Goal: Transaction & Acquisition: Obtain resource

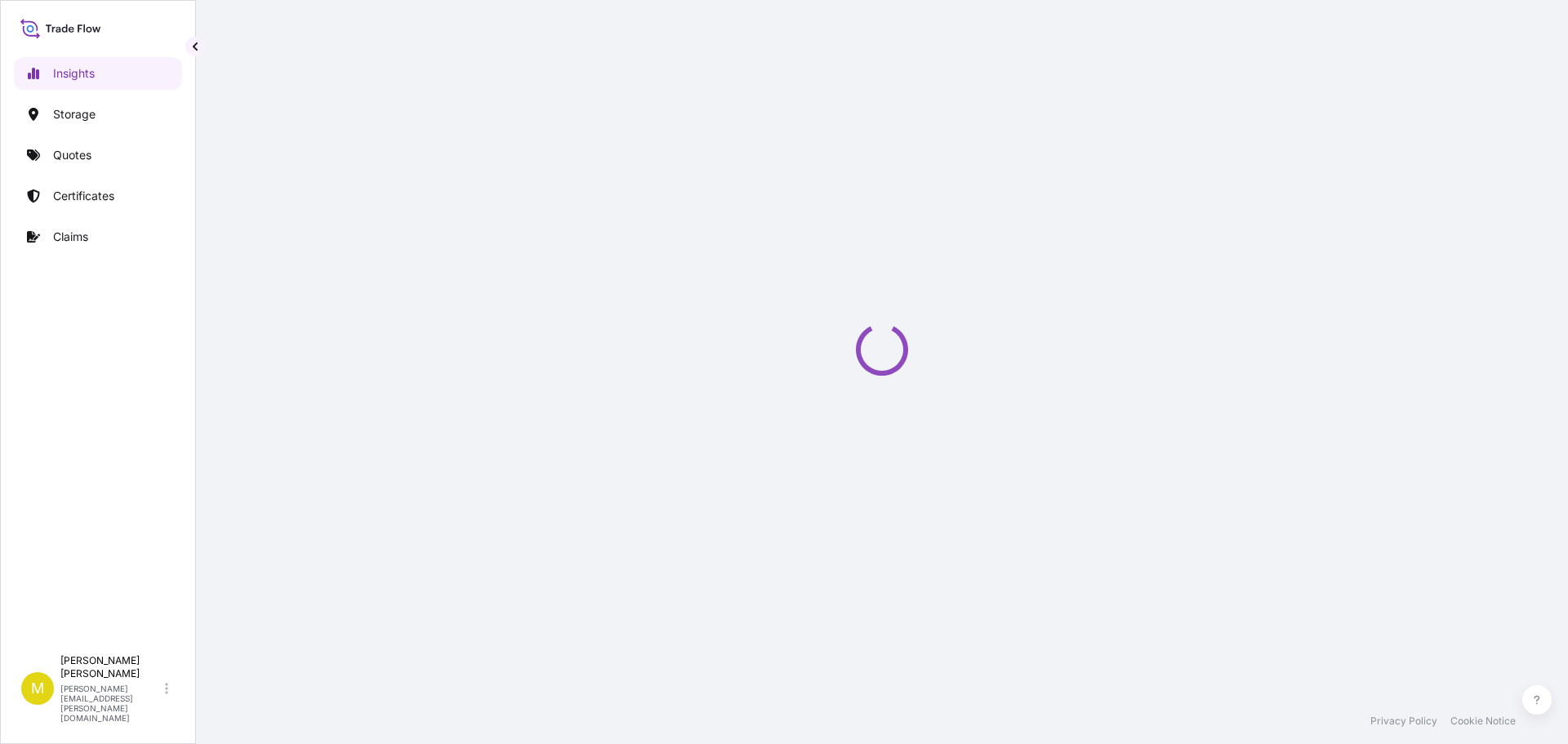
select select "2025"
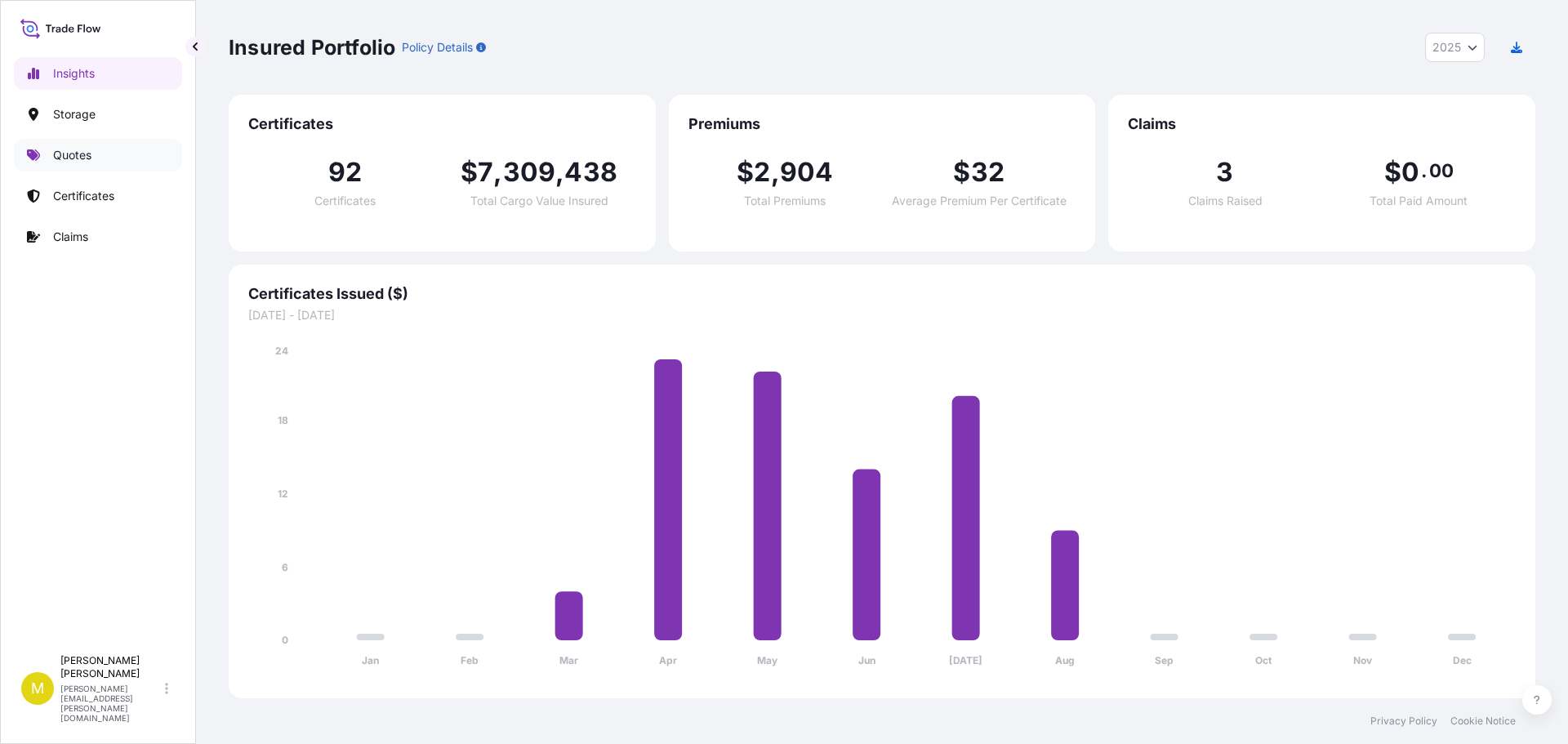
click at [79, 153] on p "Quotes" at bounding box center [72, 154] width 38 height 16
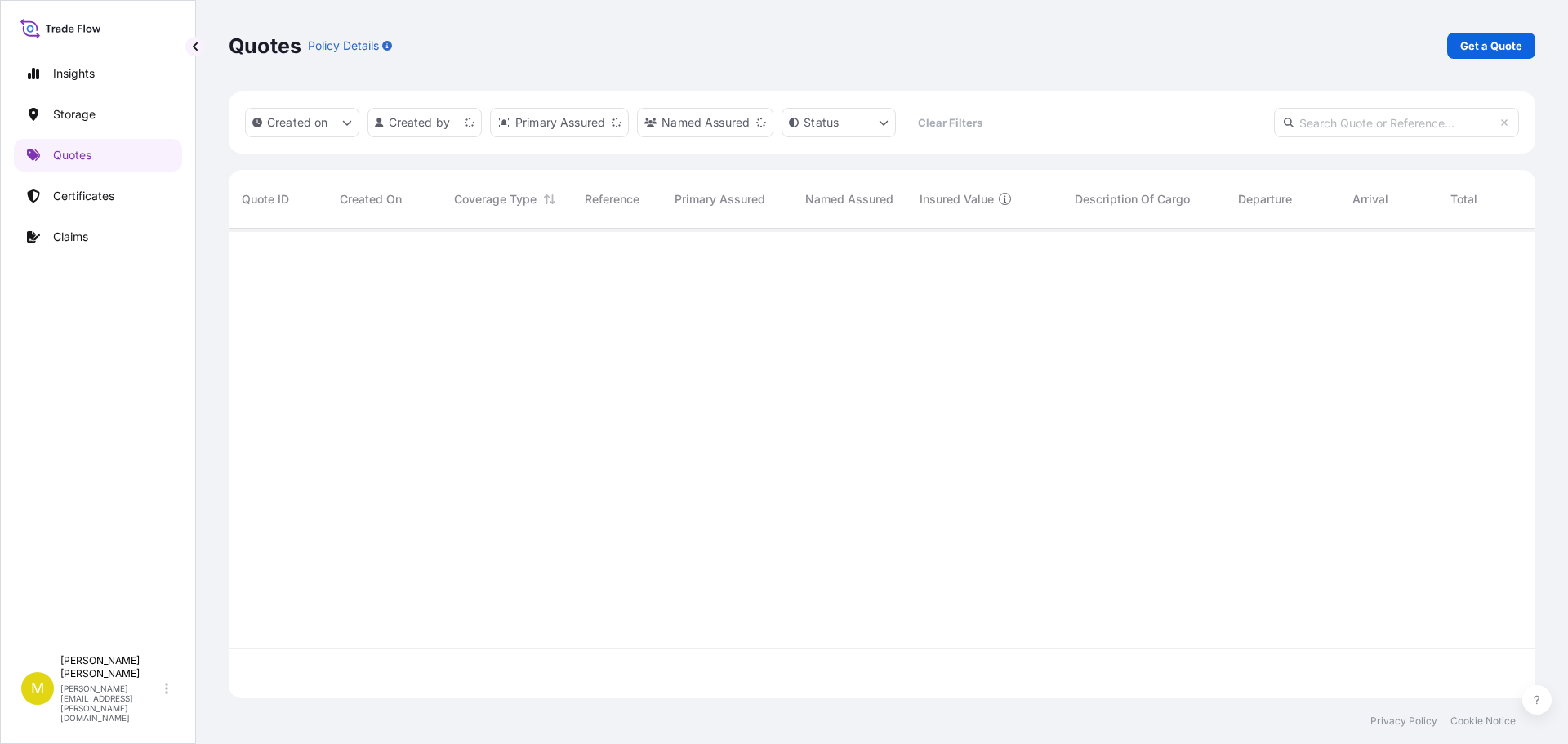
scroll to position [466, 1294]
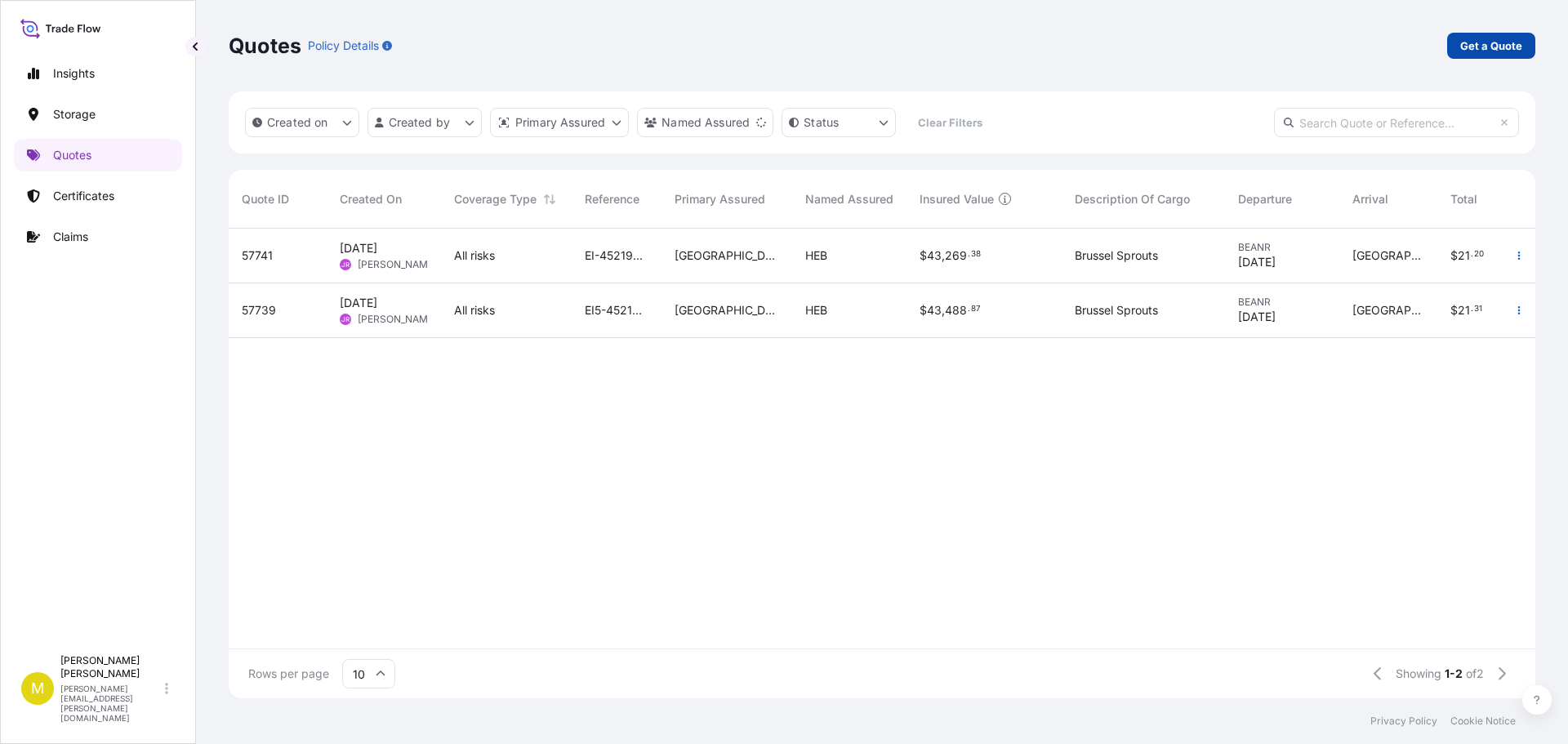
click at [1473, 48] on p "Get a Quote" at bounding box center [1490, 45] width 62 height 16
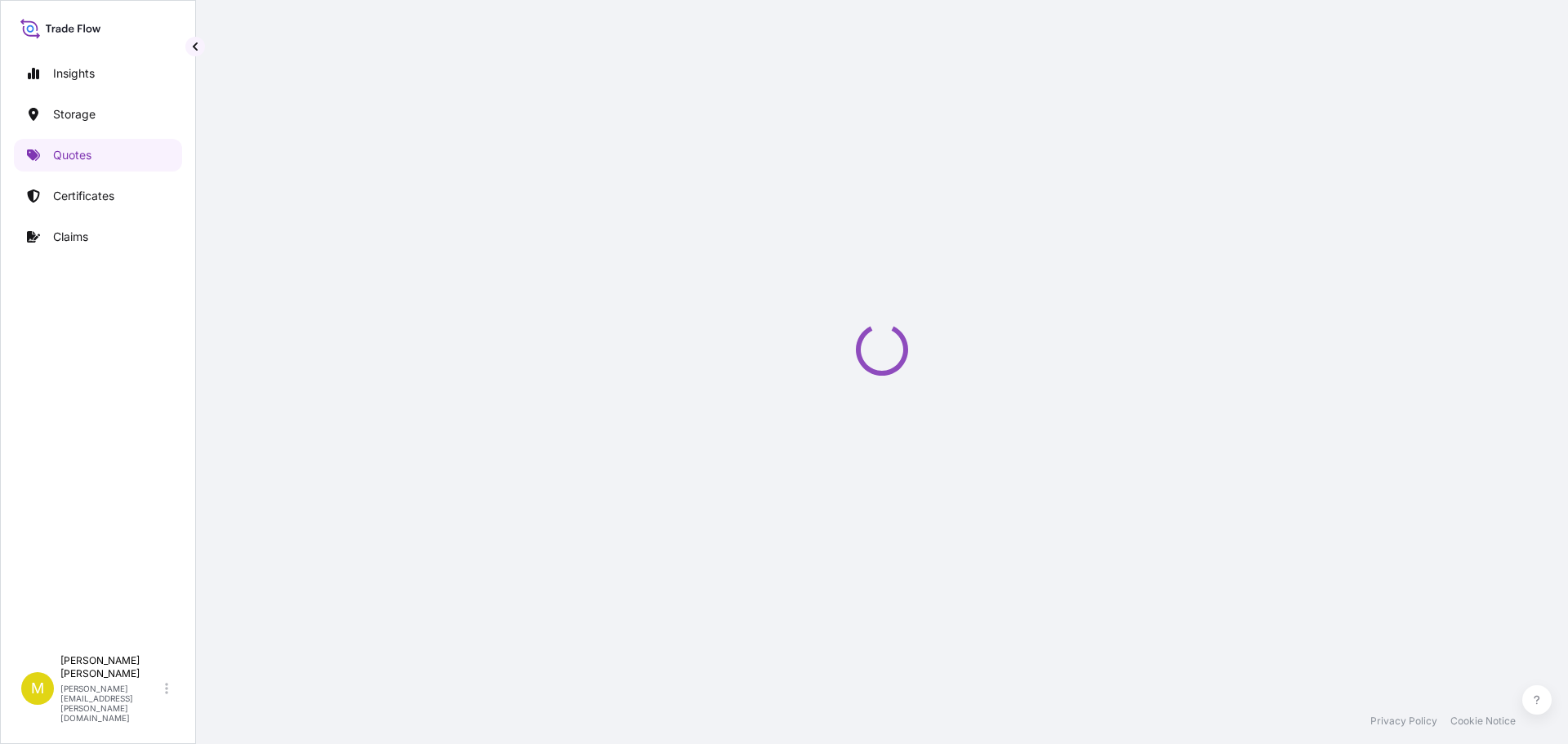
select select "Water"
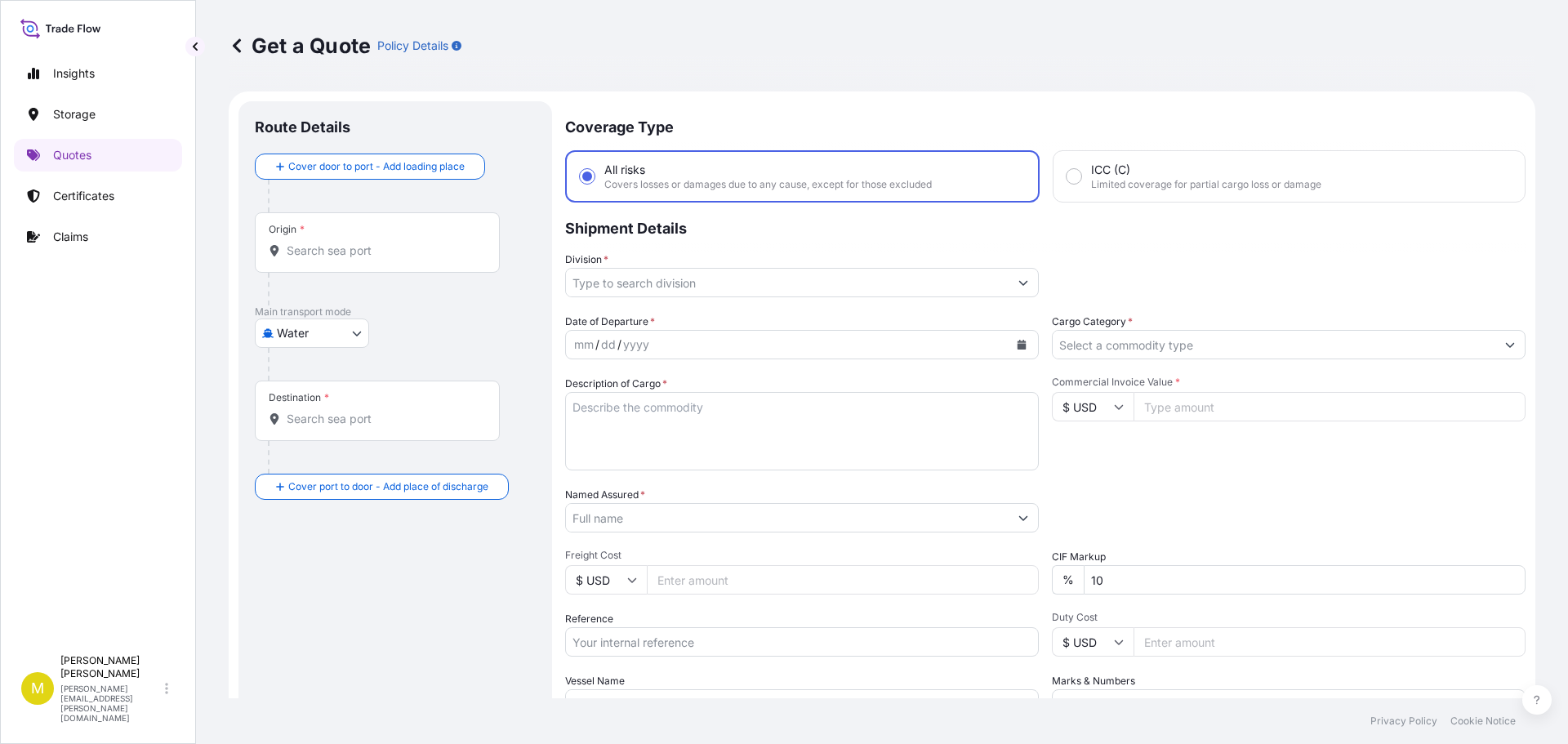
scroll to position [26, 0]
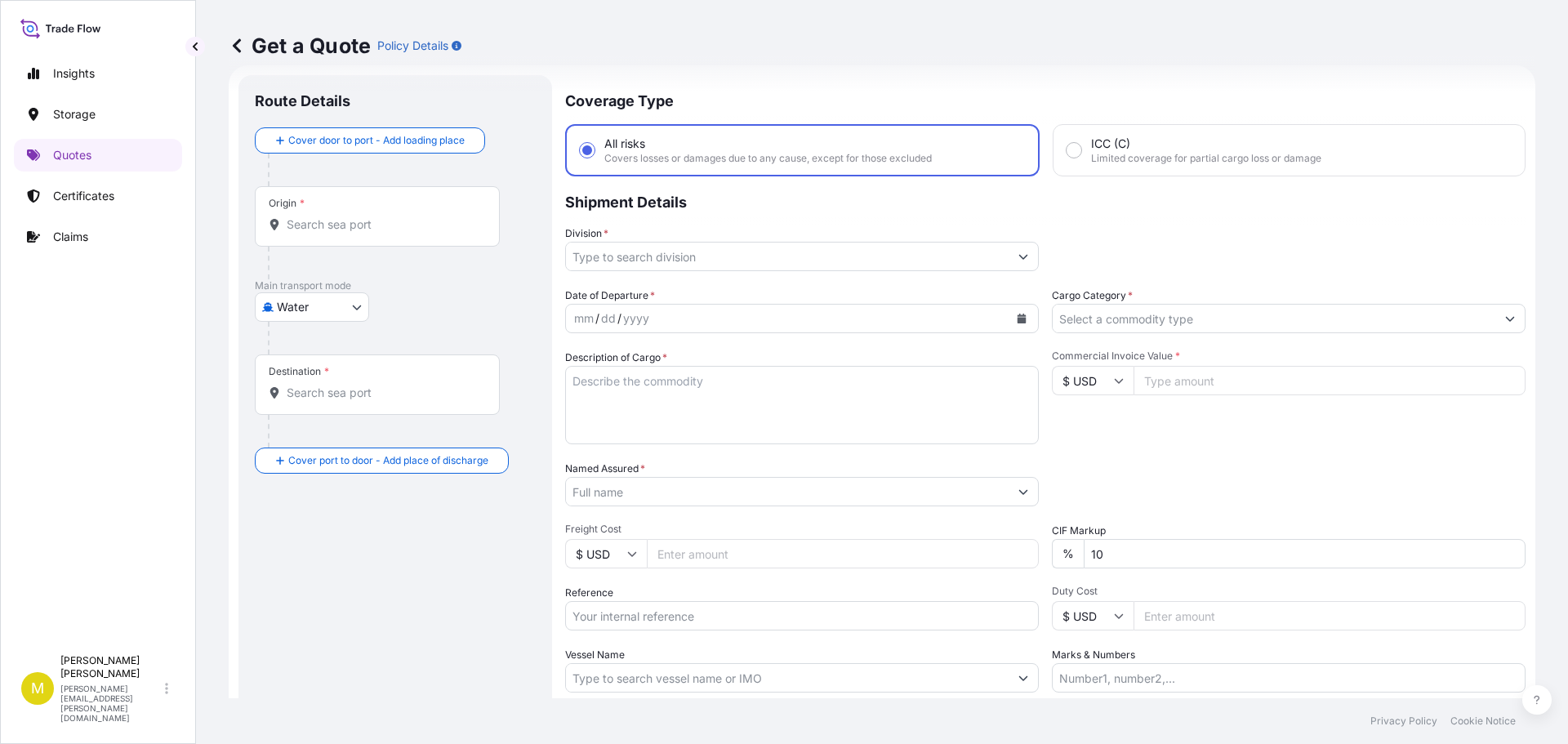
click at [269, 302] on body "Insights Storage Quotes Certificates Claims M [PERSON_NAME] [PERSON_NAME][EMAIL…" at bounding box center [784, 372] width 1568 height 744
click at [297, 414] on span "Inland" at bounding box center [302, 408] width 32 height 16
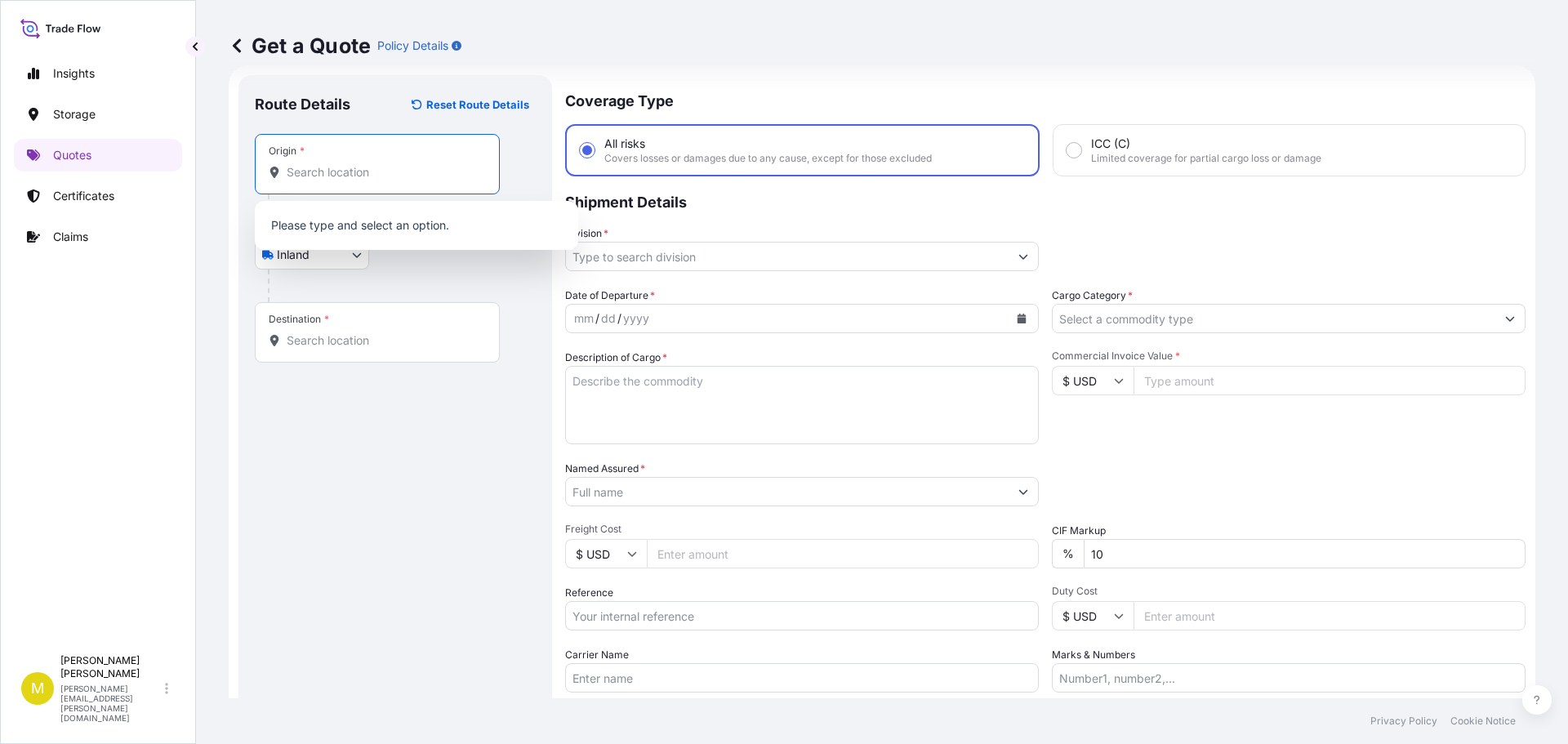
click at [308, 167] on input "Origin *" at bounding box center [383, 172] width 193 height 16
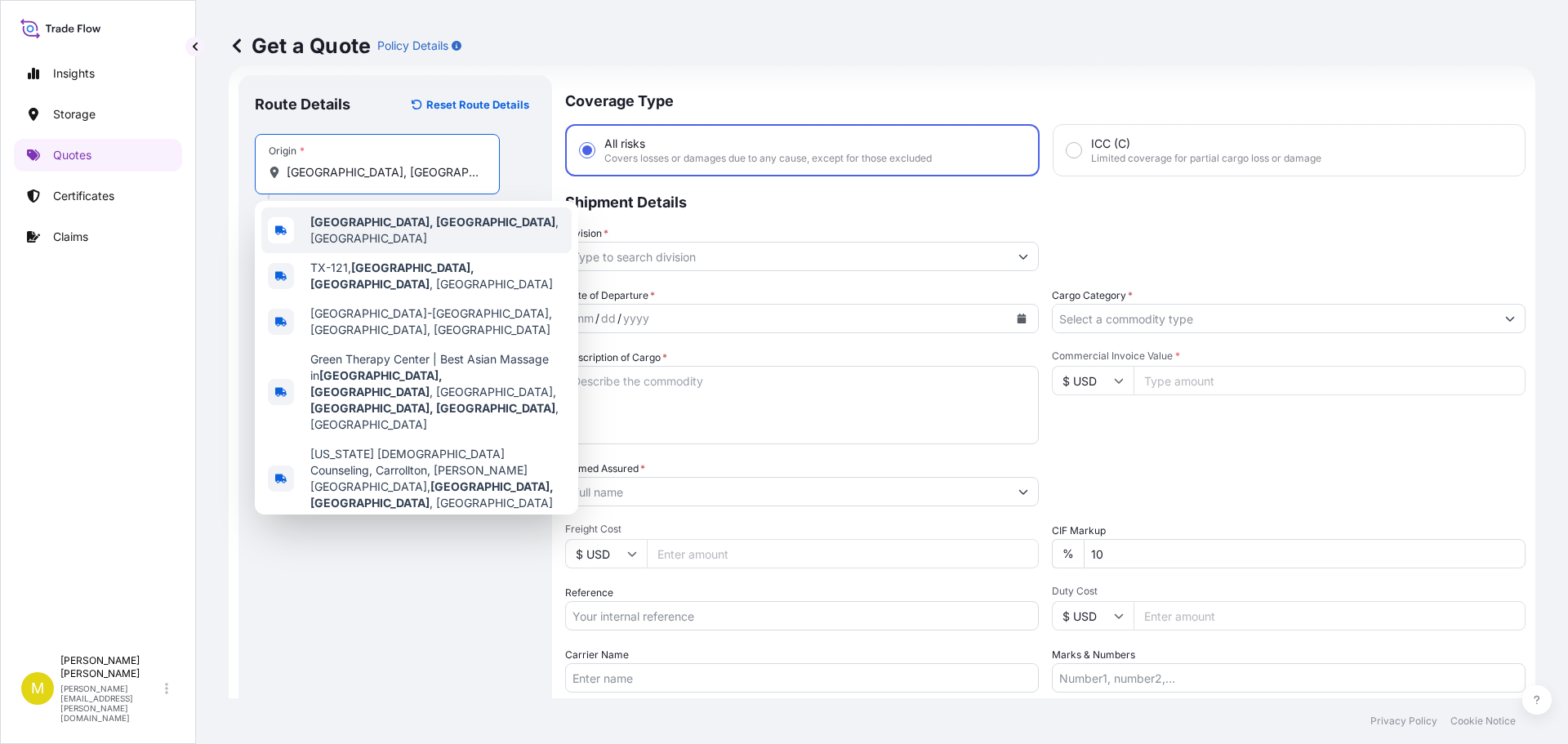
click at [351, 228] on b "Carrollton, TX" at bounding box center [432, 222] width 245 height 14
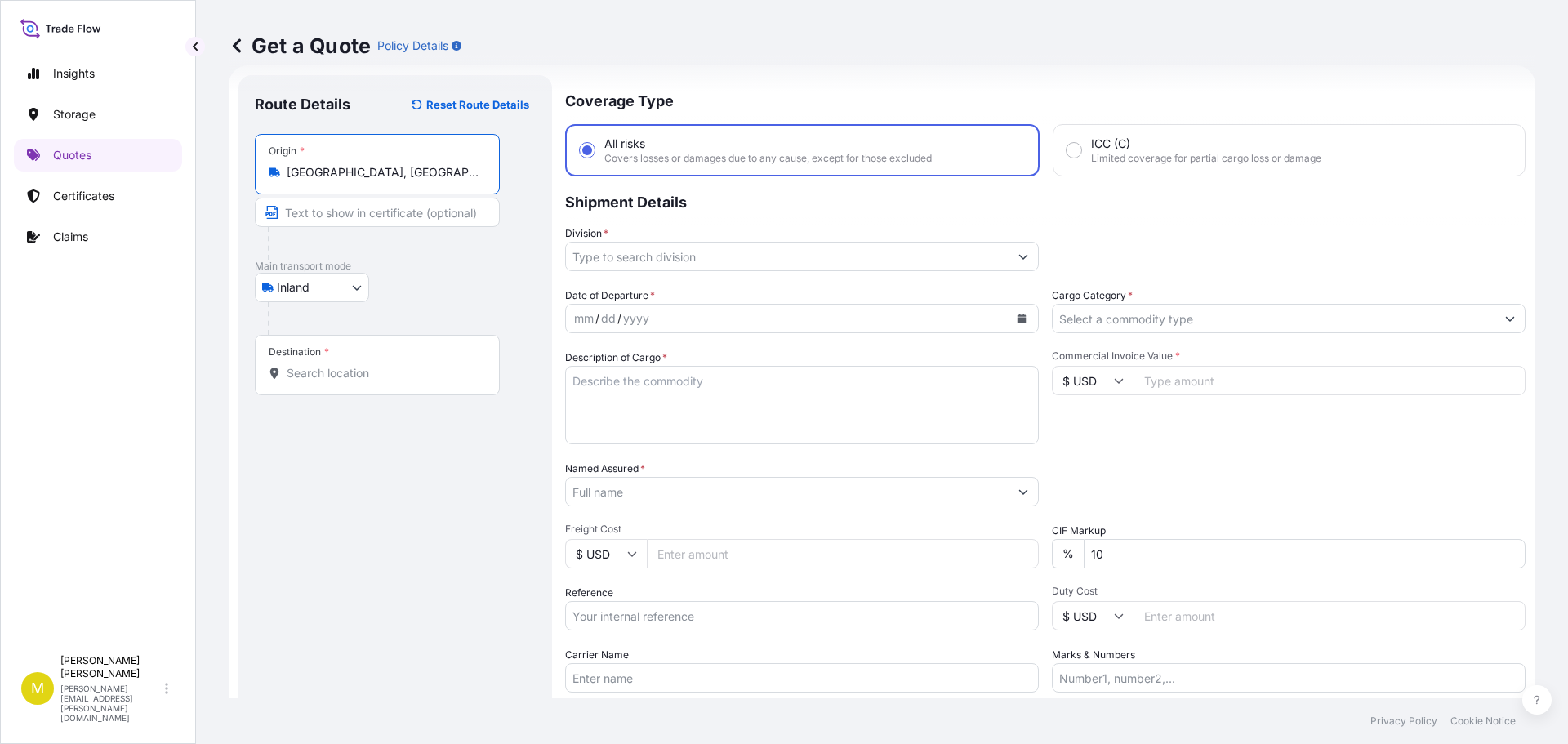
type input "Carrollton, TX, USA"
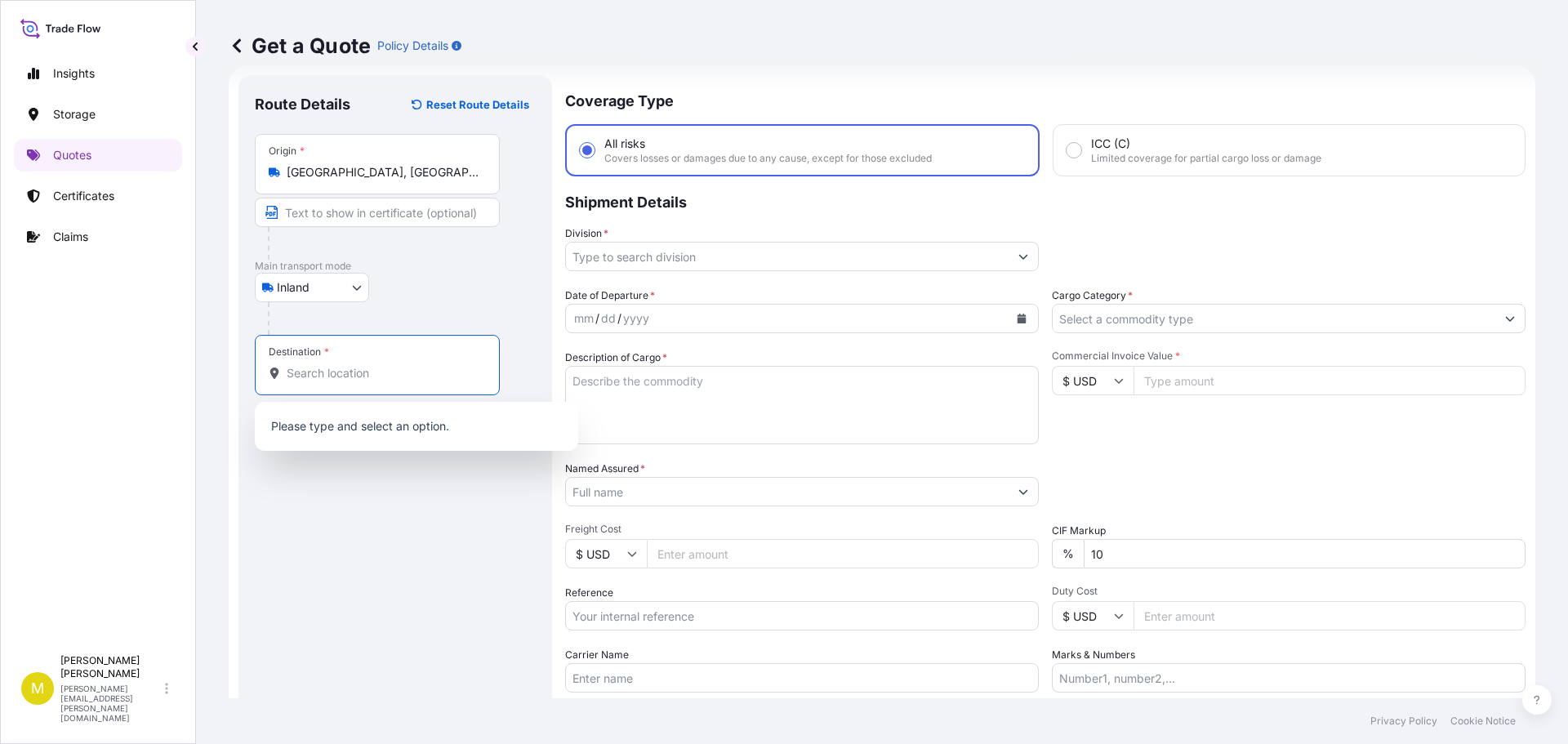
click at [311, 370] on input "Destination *" at bounding box center [383, 372] width 193 height 16
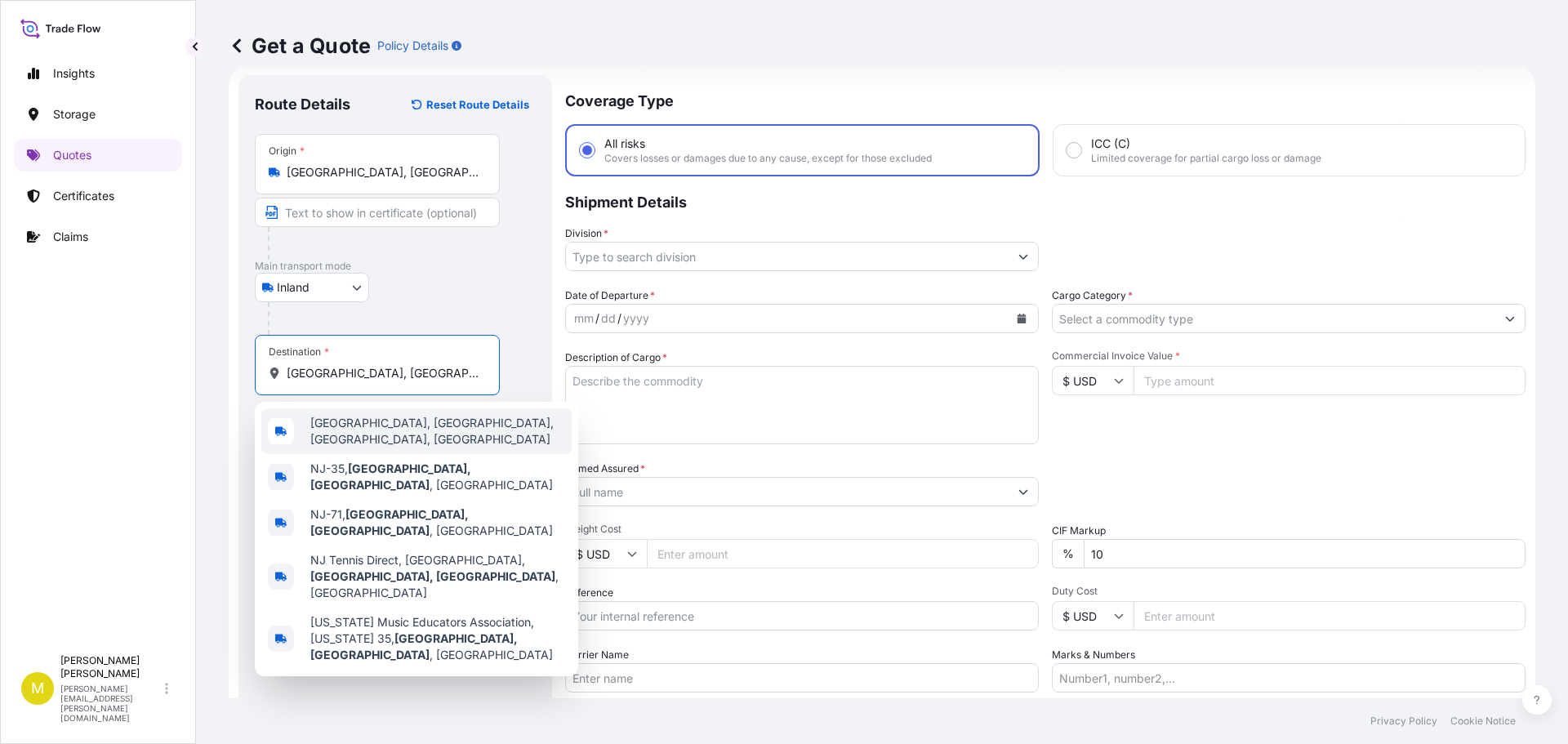
click at [371, 427] on span "Oakhurst, Ocean Township, NJ, USA" at bounding box center [437, 431] width 255 height 32
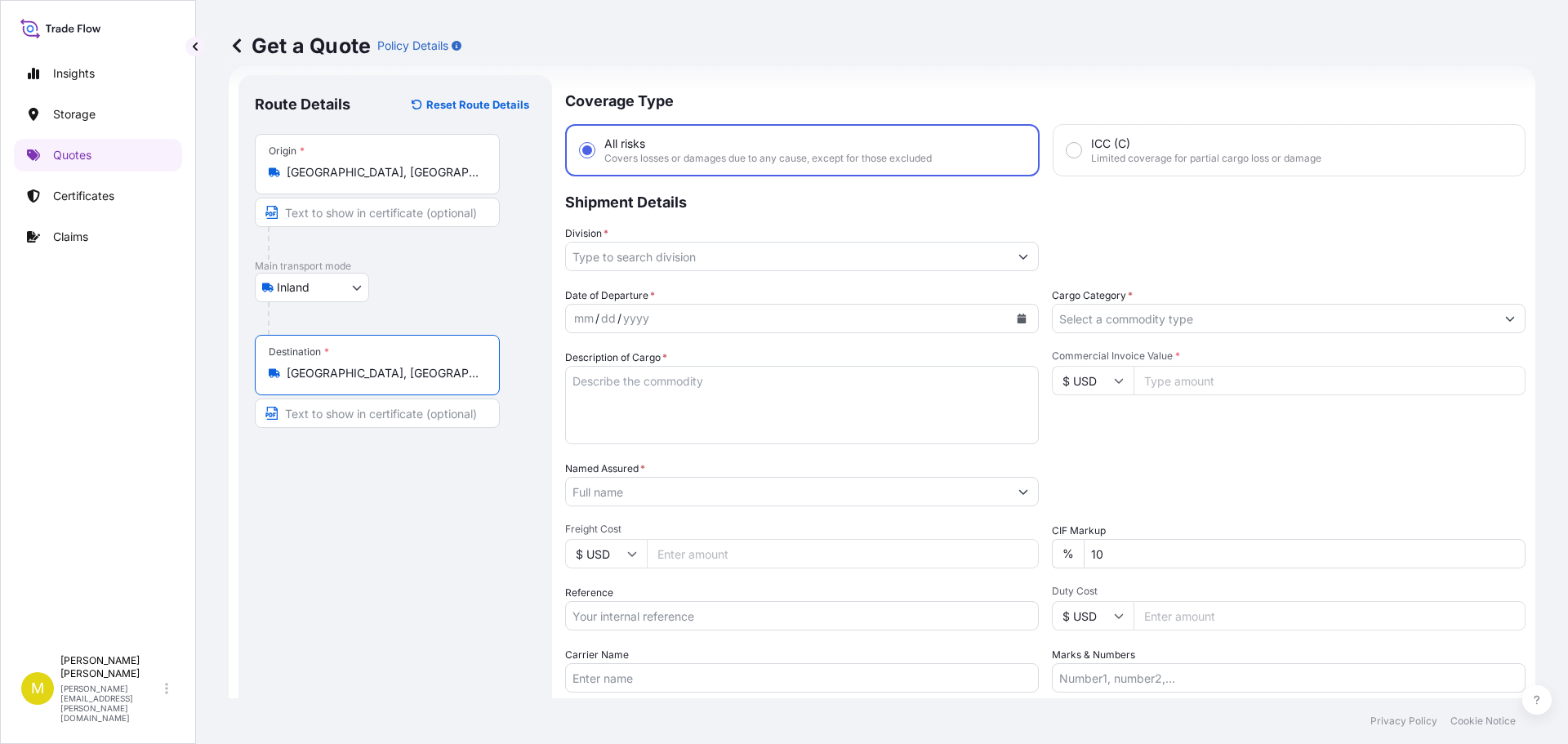
type input "Oakhurst, Ocean Township, NJ, USA"
click at [639, 260] on input "Division *" at bounding box center [787, 257] width 442 height 29
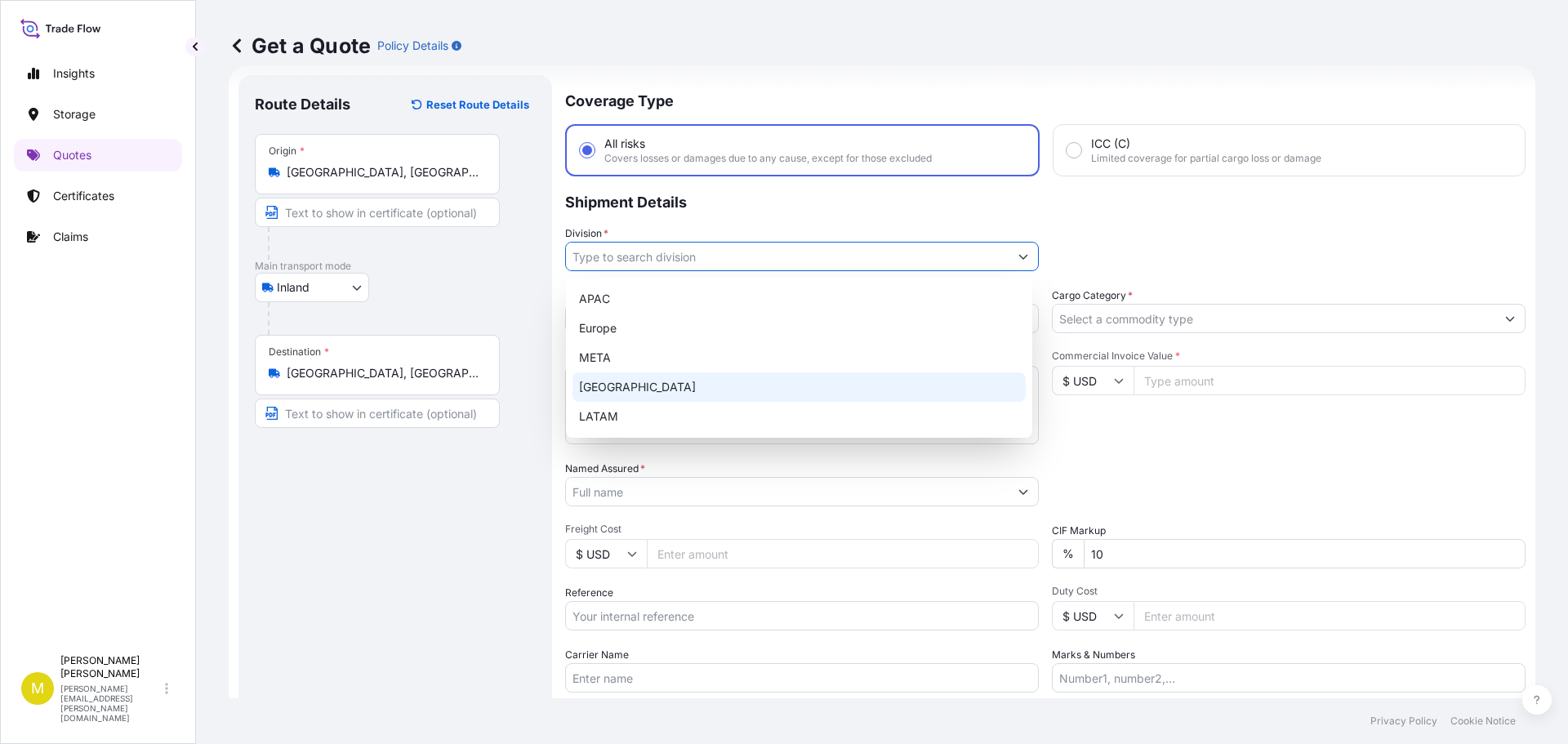
click at [626, 384] on div "North America" at bounding box center [799, 387] width 453 height 29
type input "North America"
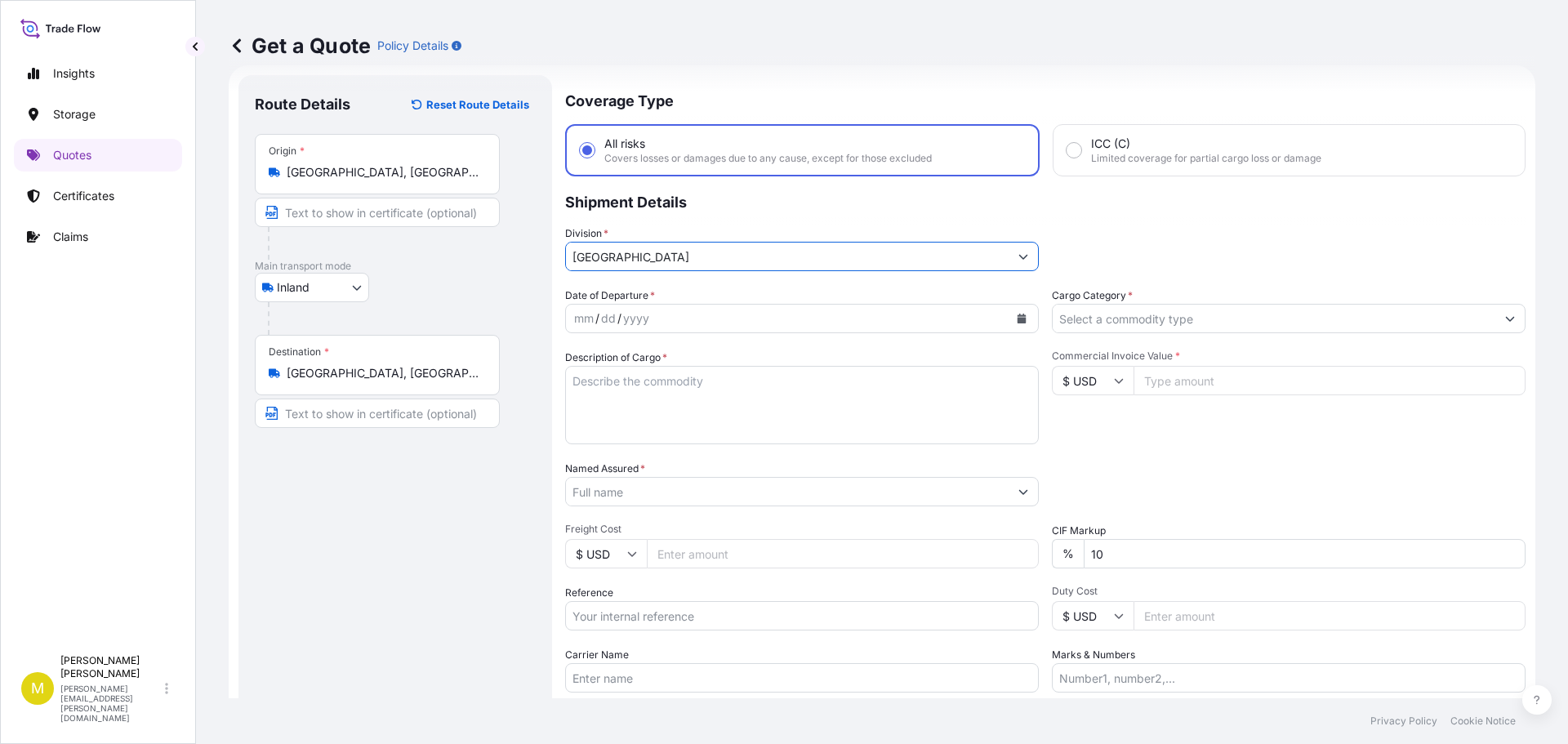
click at [1022, 323] on button "Calendar" at bounding box center [1021, 318] width 26 height 26
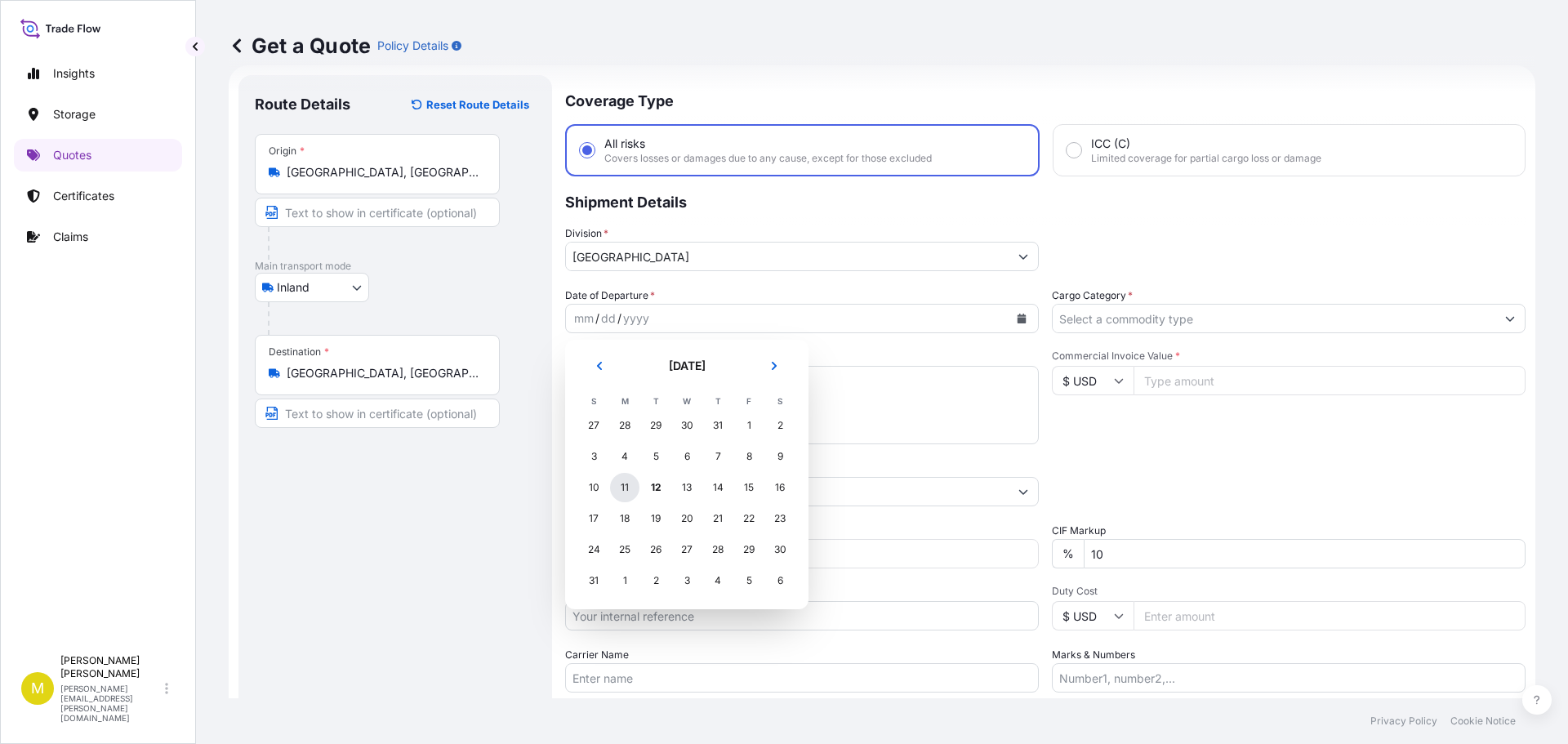
click at [624, 486] on div "11" at bounding box center [625, 487] width 29 height 29
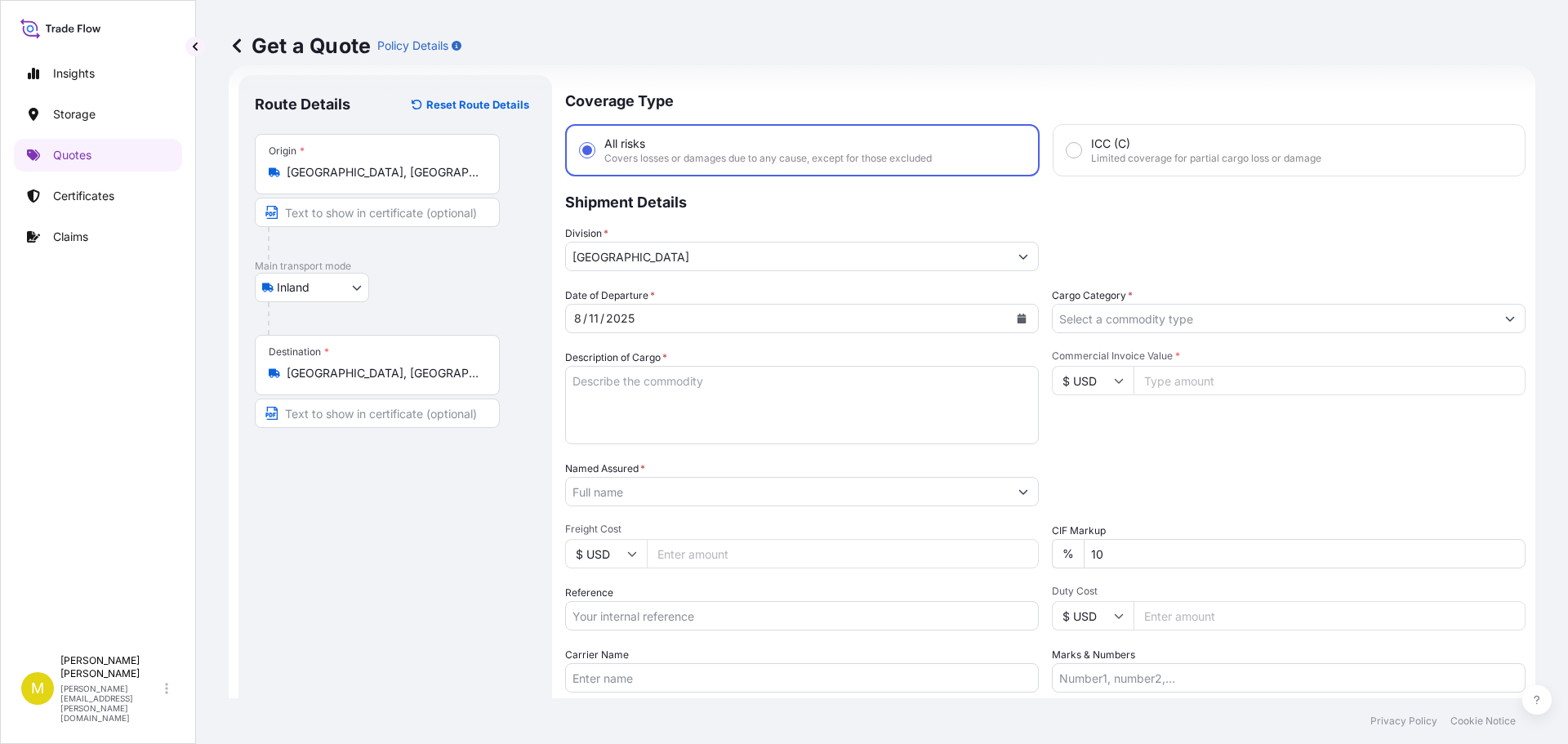
click at [640, 396] on textarea "Description of Cargo *" at bounding box center [802, 405] width 474 height 78
paste textarea "1 SKID @ 642 LBS, 7 BOXES & 1 GAYLOARD @ 186 LBS, FURNITURE"
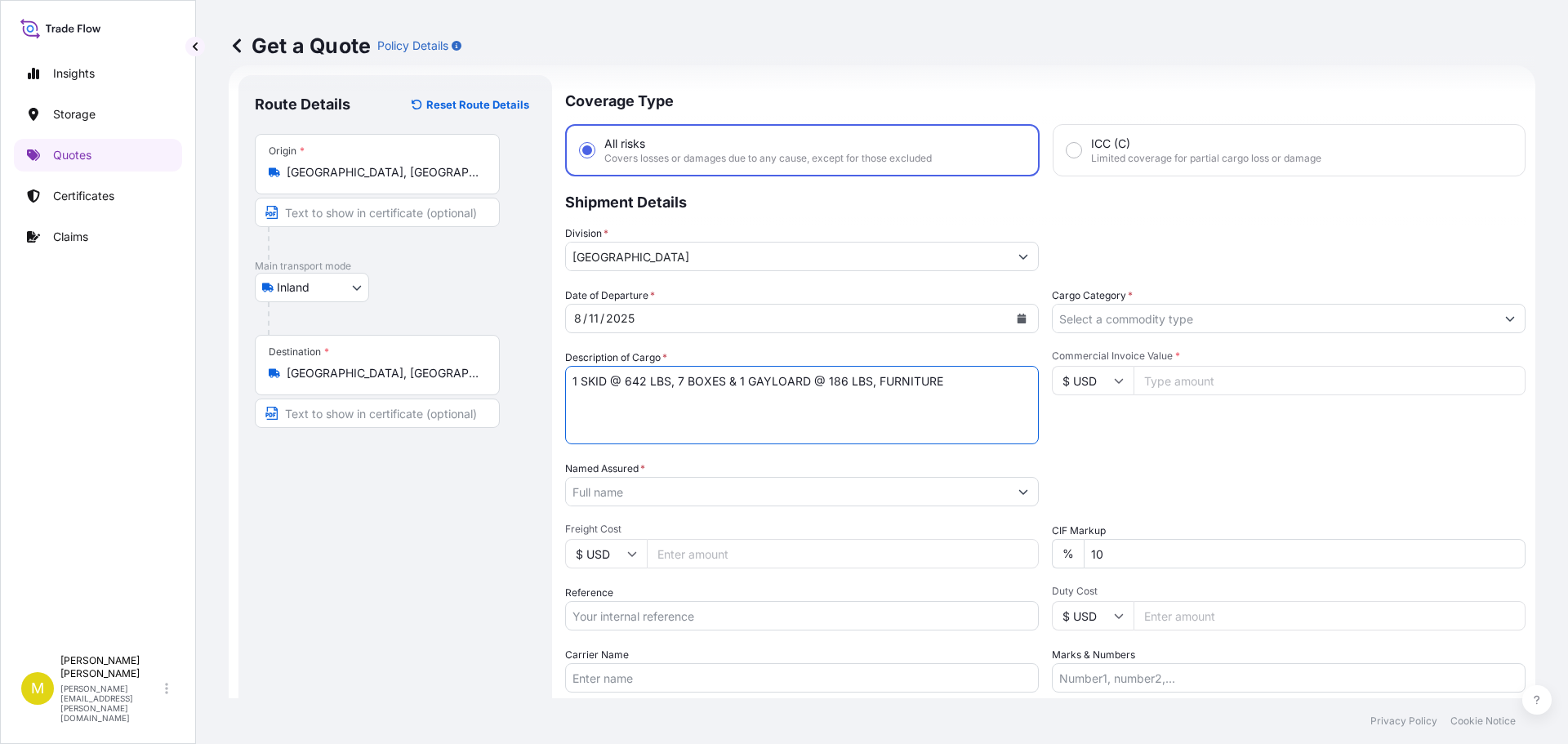
click at [626, 382] on textarea "1 SKID @ 642 LBS, 7 BOXES & 1 GAYLOARD @ 186 LBS, FURNITURE" at bounding box center [802, 405] width 474 height 78
type textarea "1 SKID @ 376 LBS, 10 BOXES, OVERSIZE, FURNITURE"
click at [643, 505] on div at bounding box center [802, 492] width 474 height 29
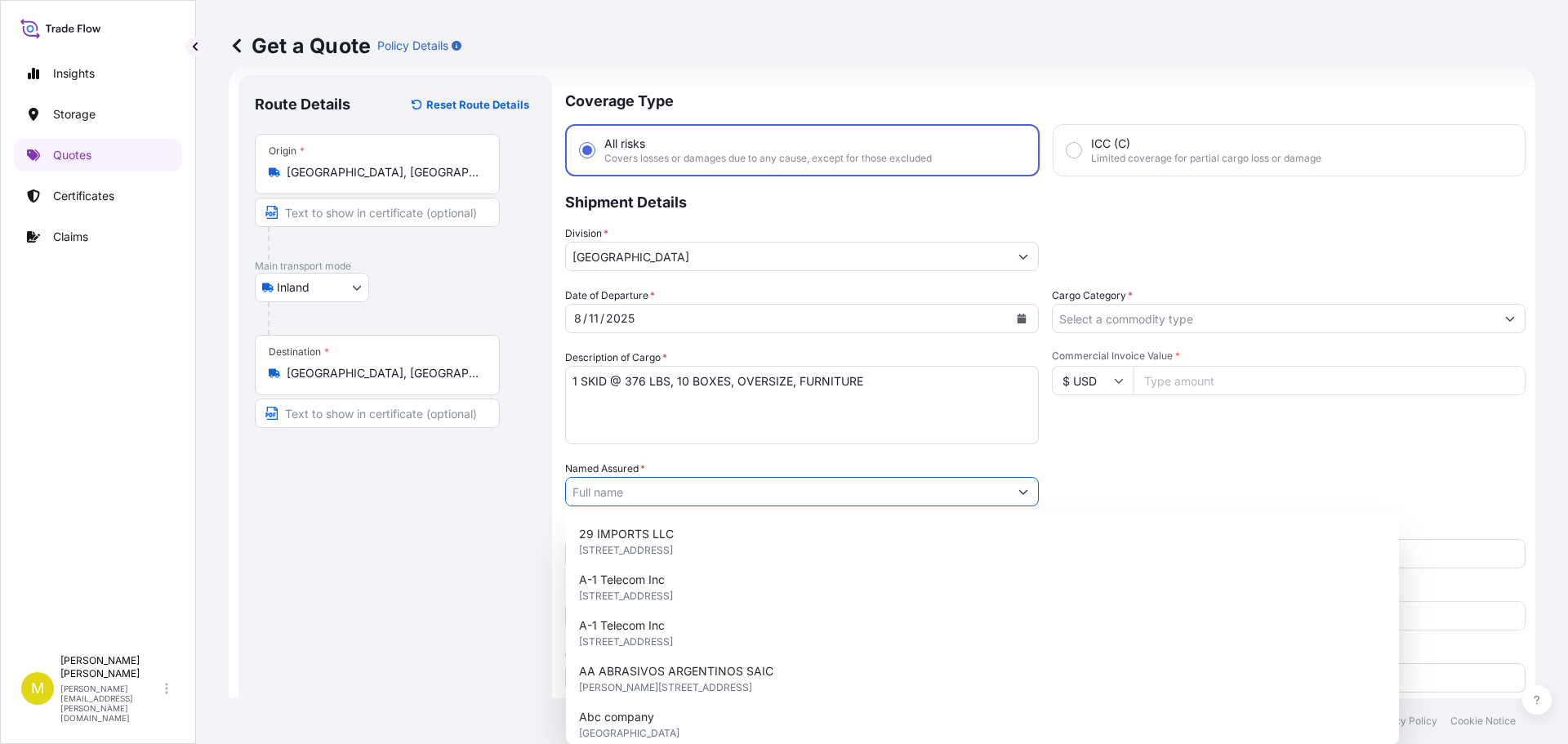
click at [638, 495] on input "Named Assured *" at bounding box center [787, 492] width 442 height 29
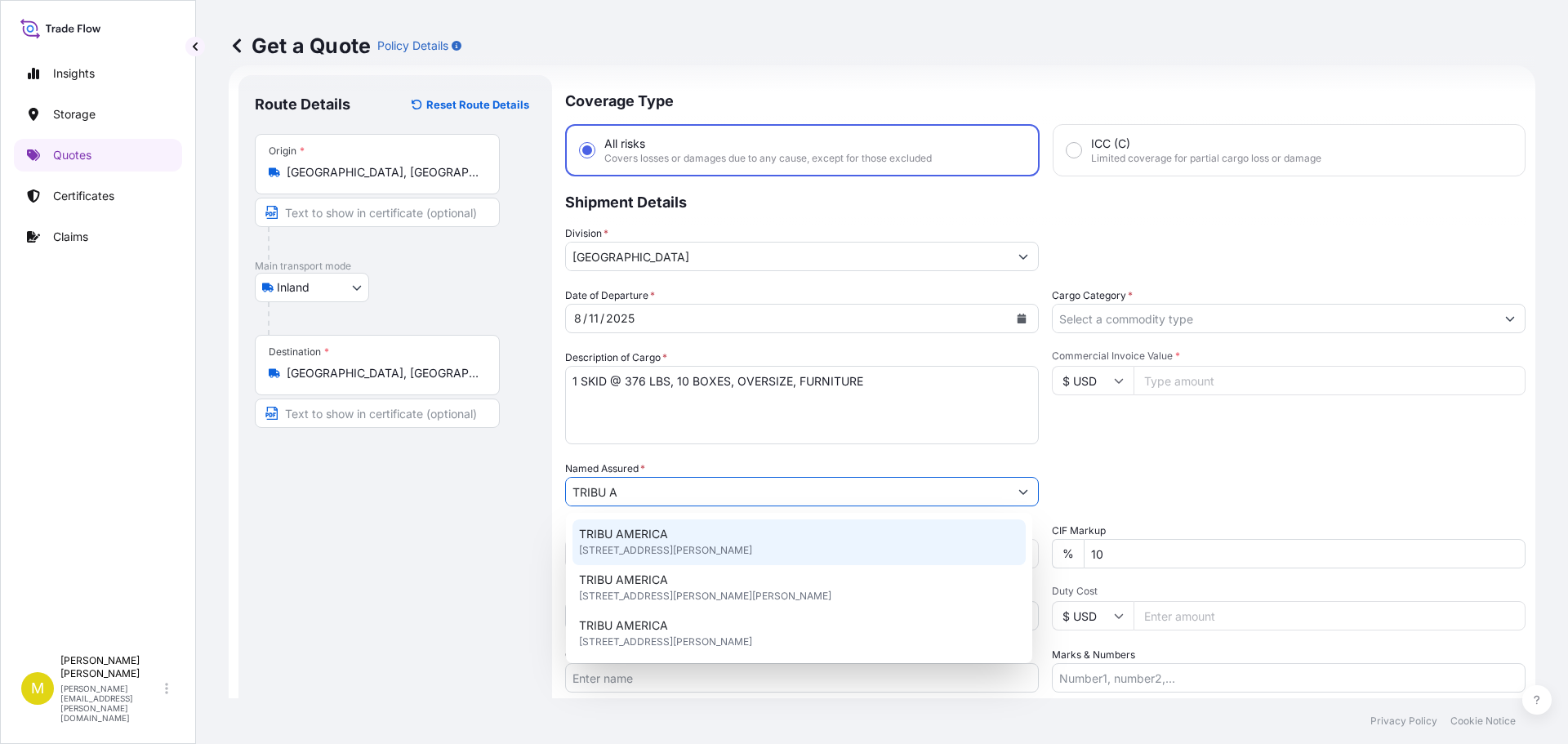
click at [623, 544] on span "1910 N Josey Ln, 75006, Carrollton, United States" at bounding box center [665, 550] width 173 height 16
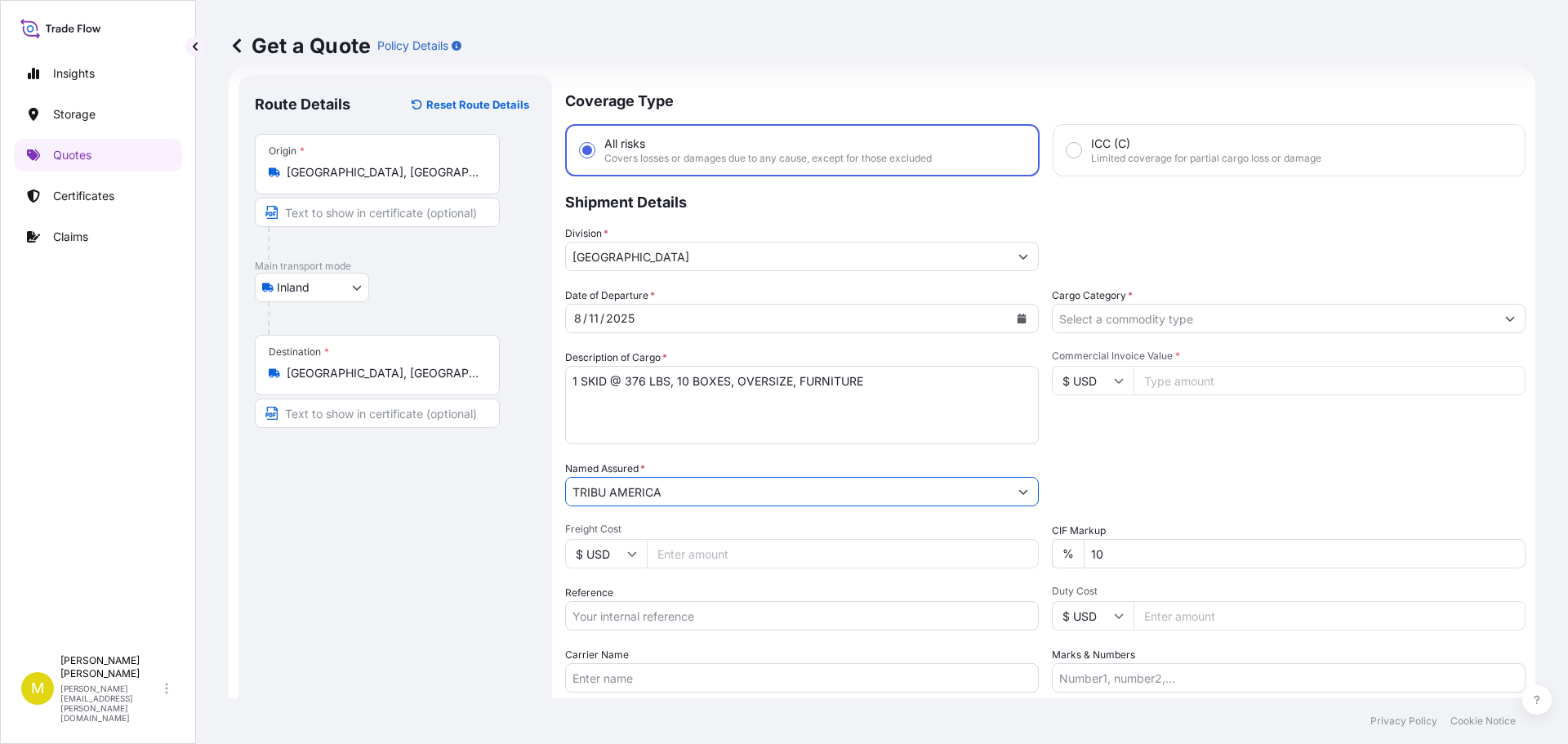
type input "TRIBU AMERICA"
click at [701, 555] on input "Freight Cost" at bounding box center [843, 553] width 392 height 29
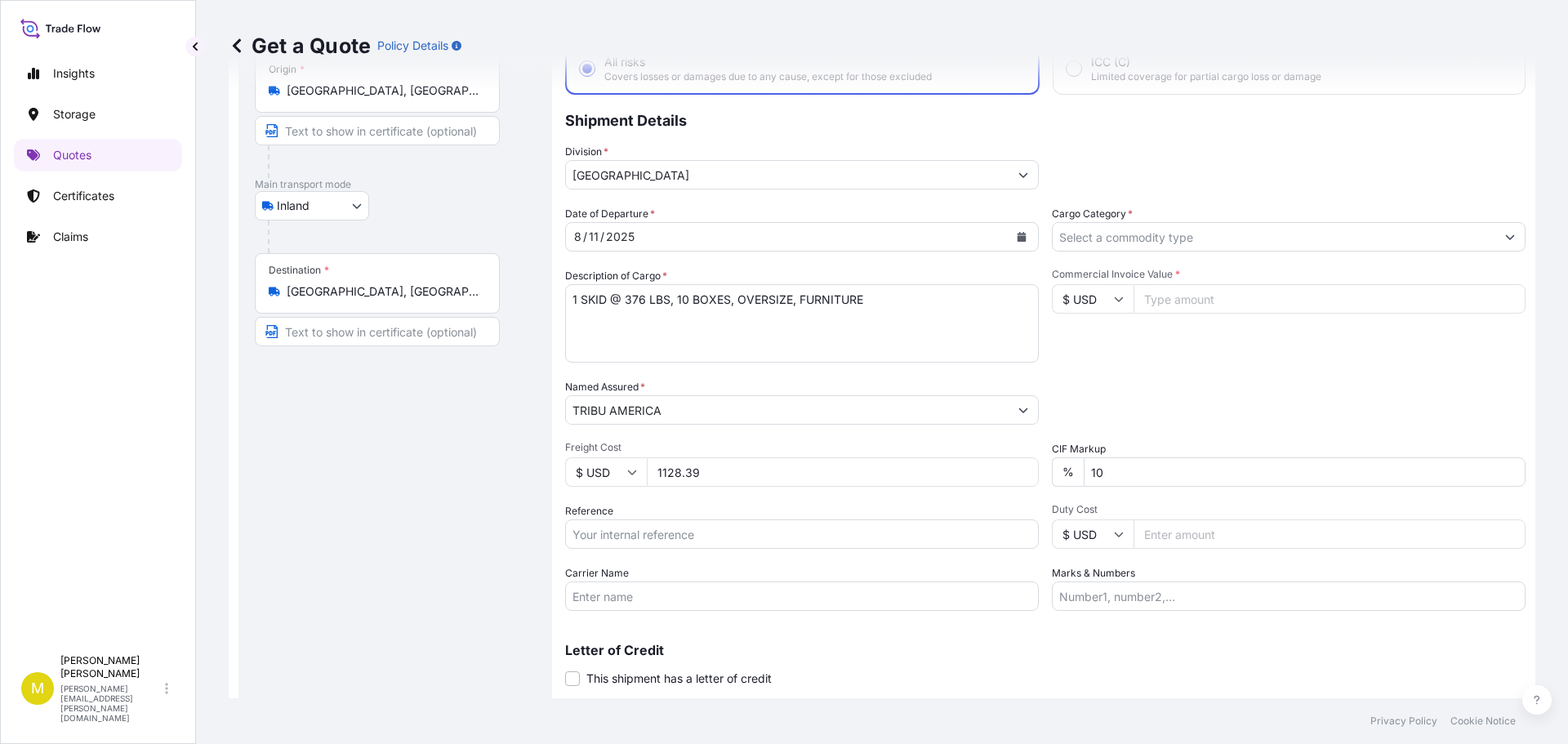
scroll to position [152, 0]
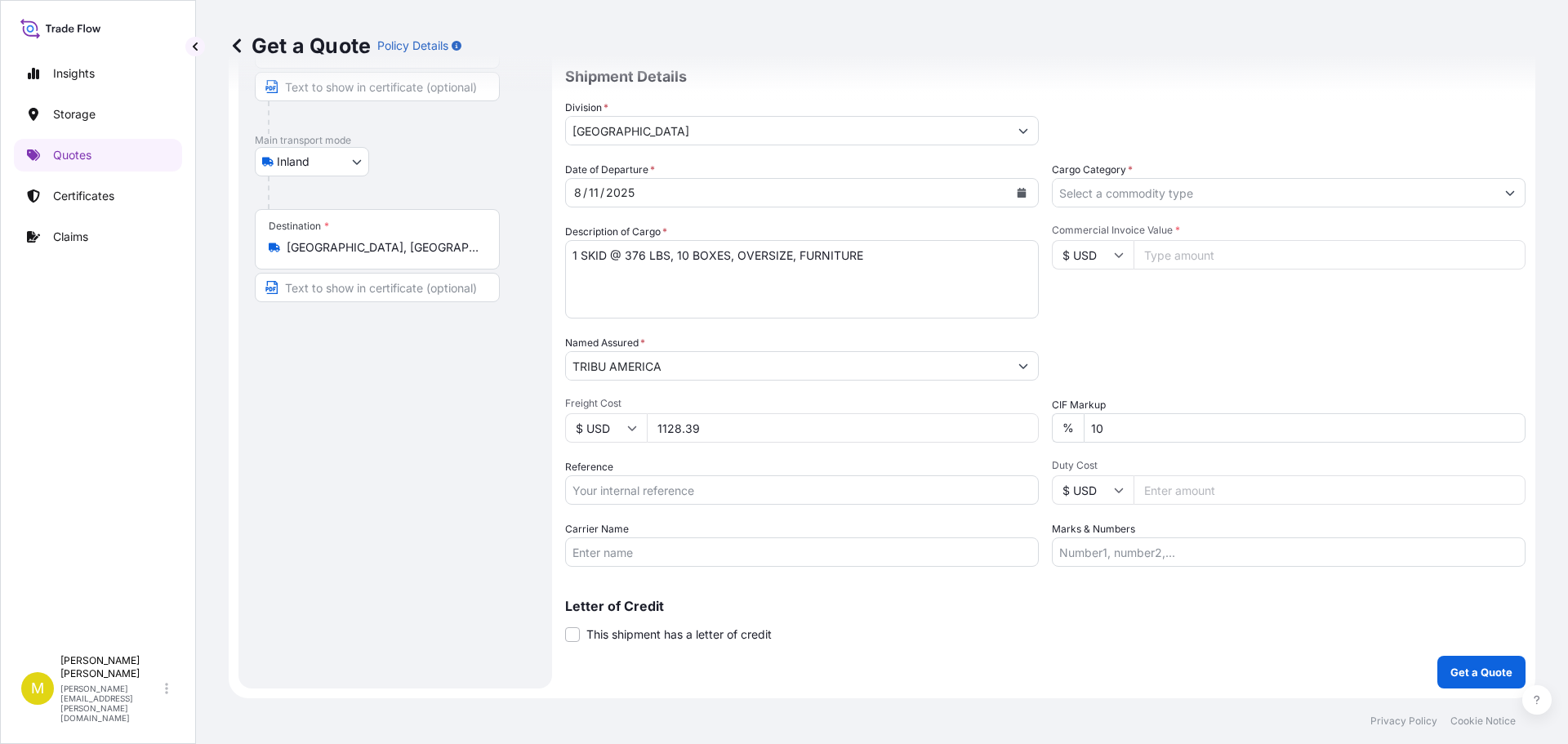
type input "1128.39"
click at [602, 493] on input "Reference" at bounding box center [802, 490] width 474 height 29
type input "US91620858986"
click at [601, 555] on input "Carrier Name" at bounding box center [802, 552] width 474 height 29
click at [701, 556] on input "DAYLIGHT - PRO# 157893595" at bounding box center [802, 552] width 474 height 29
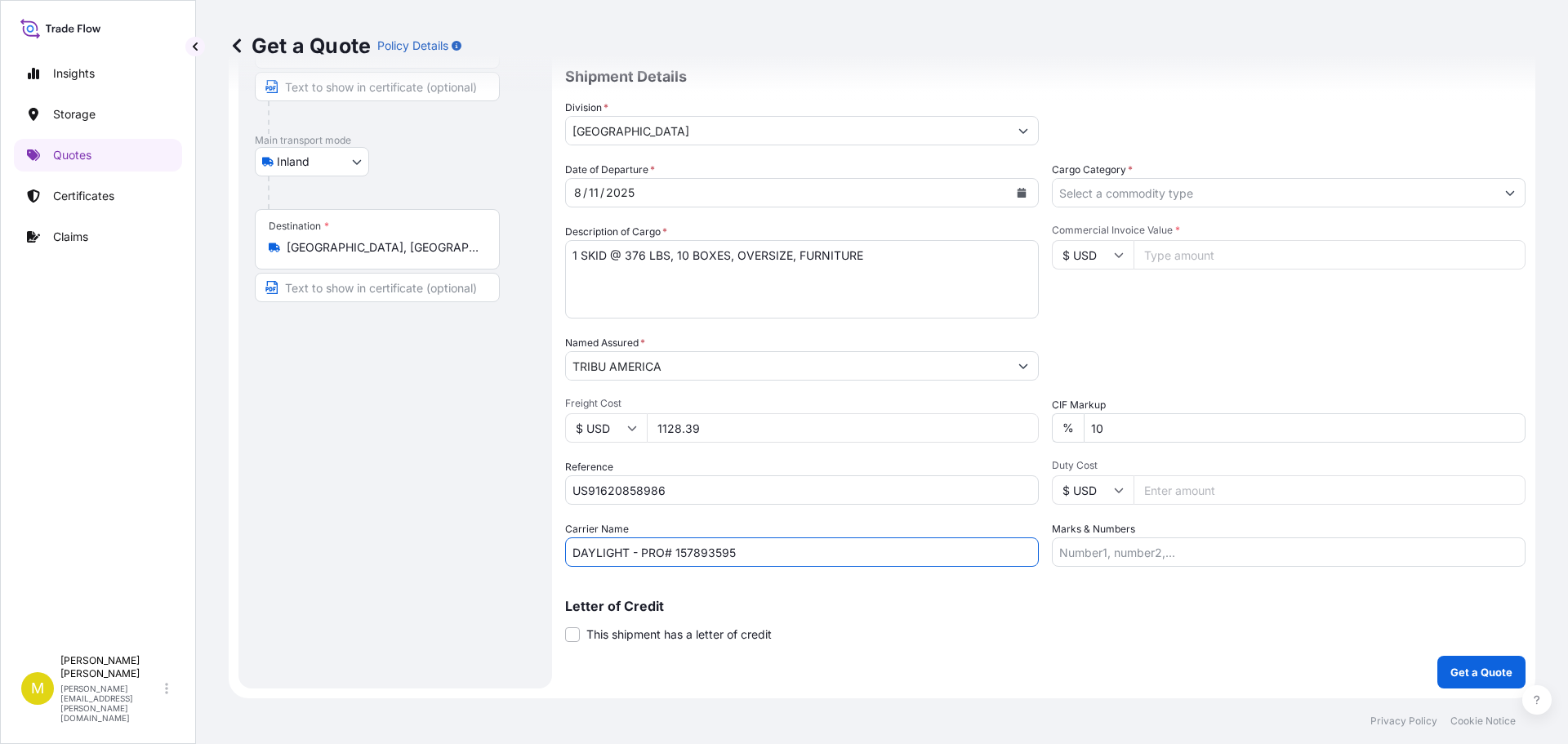
click at [701, 557] on input "DAYLIGHT - PRO# 157893595" at bounding box center [802, 552] width 474 height 29
type input "DAYLIGHT - PRO# 161636675"
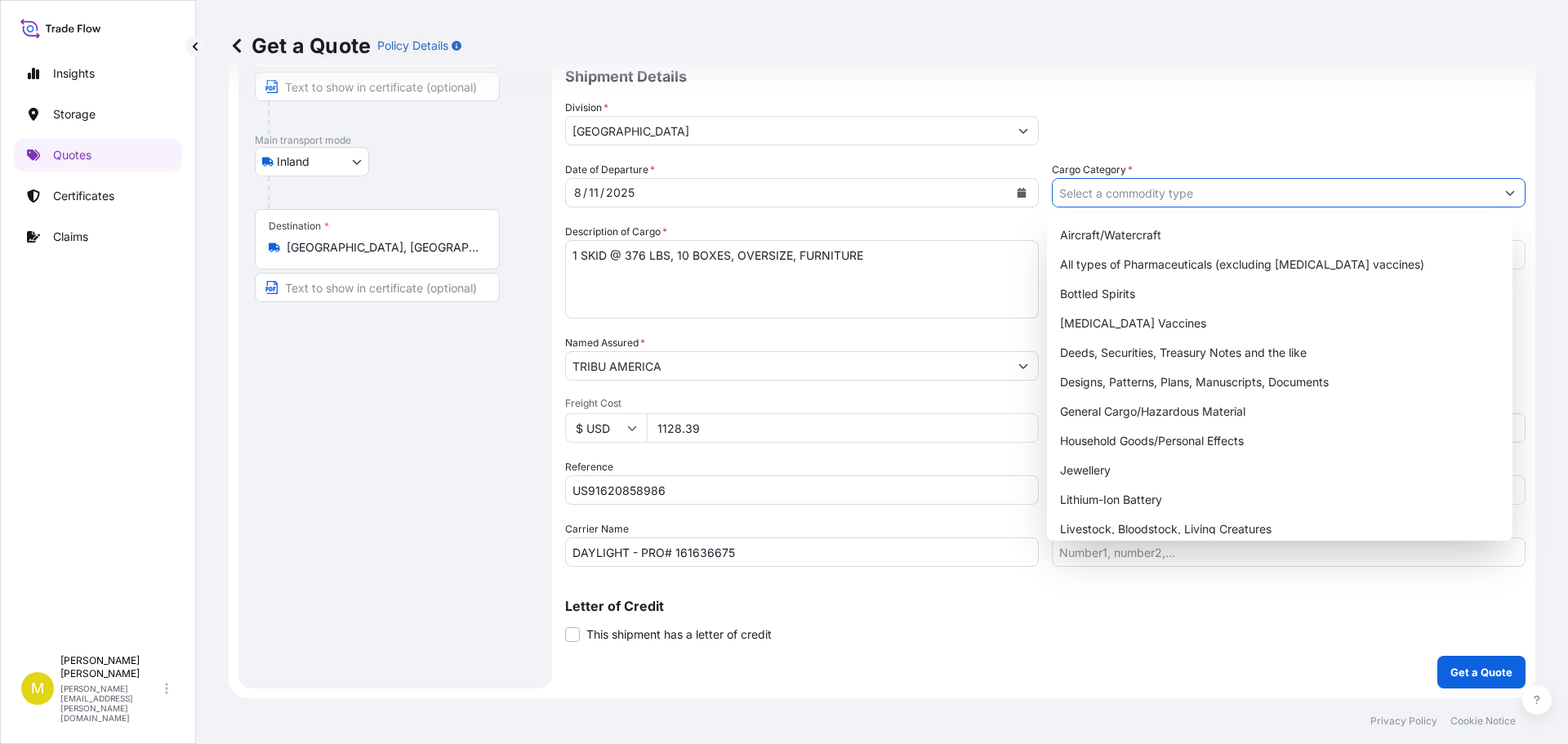
click at [1162, 195] on input "Cargo Category *" at bounding box center [1273, 193] width 442 height 29
click at [1155, 405] on div "General Cargo/Hazardous Material" at bounding box center [1280, 412] width 453 height 29
type input "General Cargo/Hazardous Material"
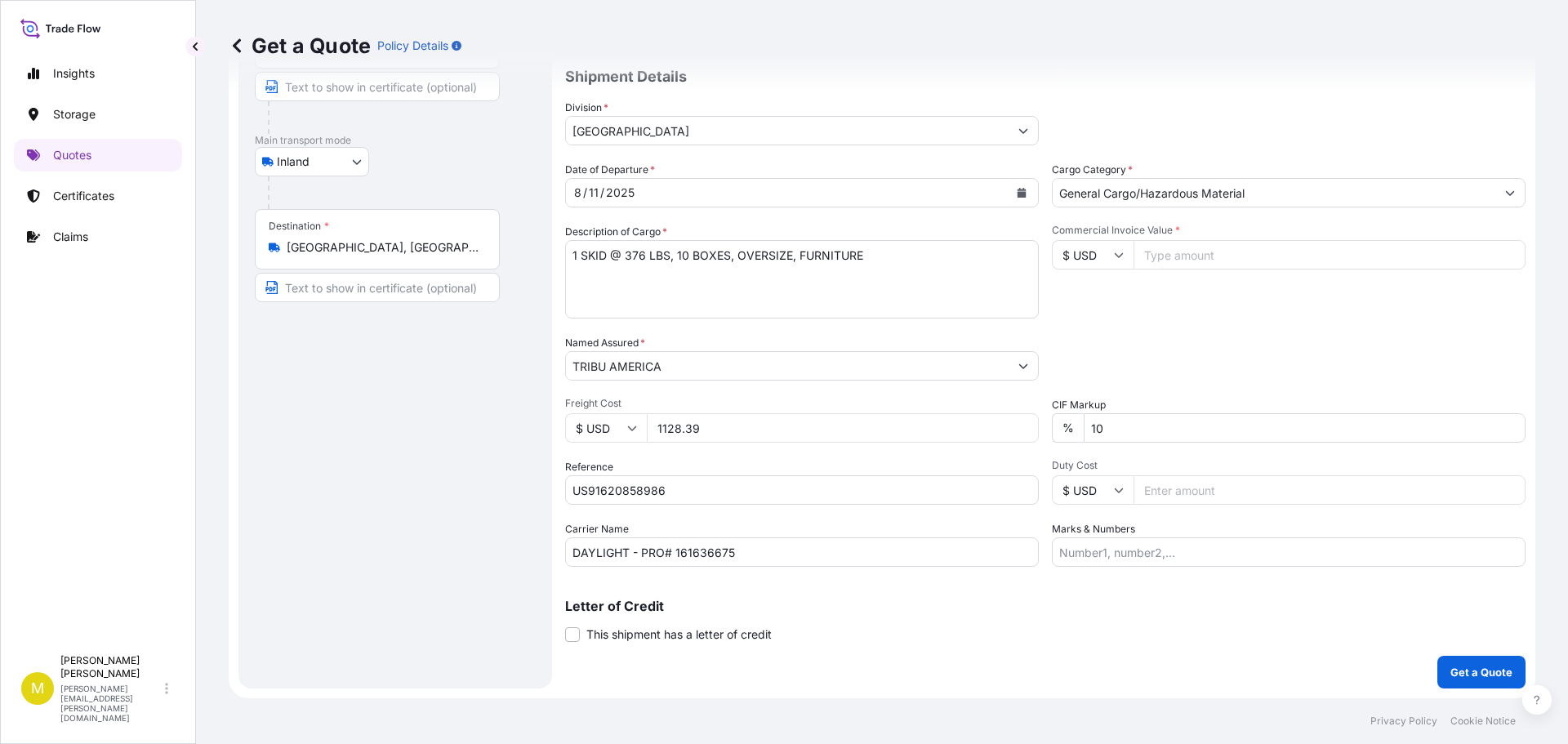
click at [1152, 257] on input "Commercial Invoice Value *" at bounding box center [1329, 255] width 392 height 29
type input "3909"
click at [1485, 678] on p "Get a Quote" at bounding box center [1481, 672] width 62 height 16
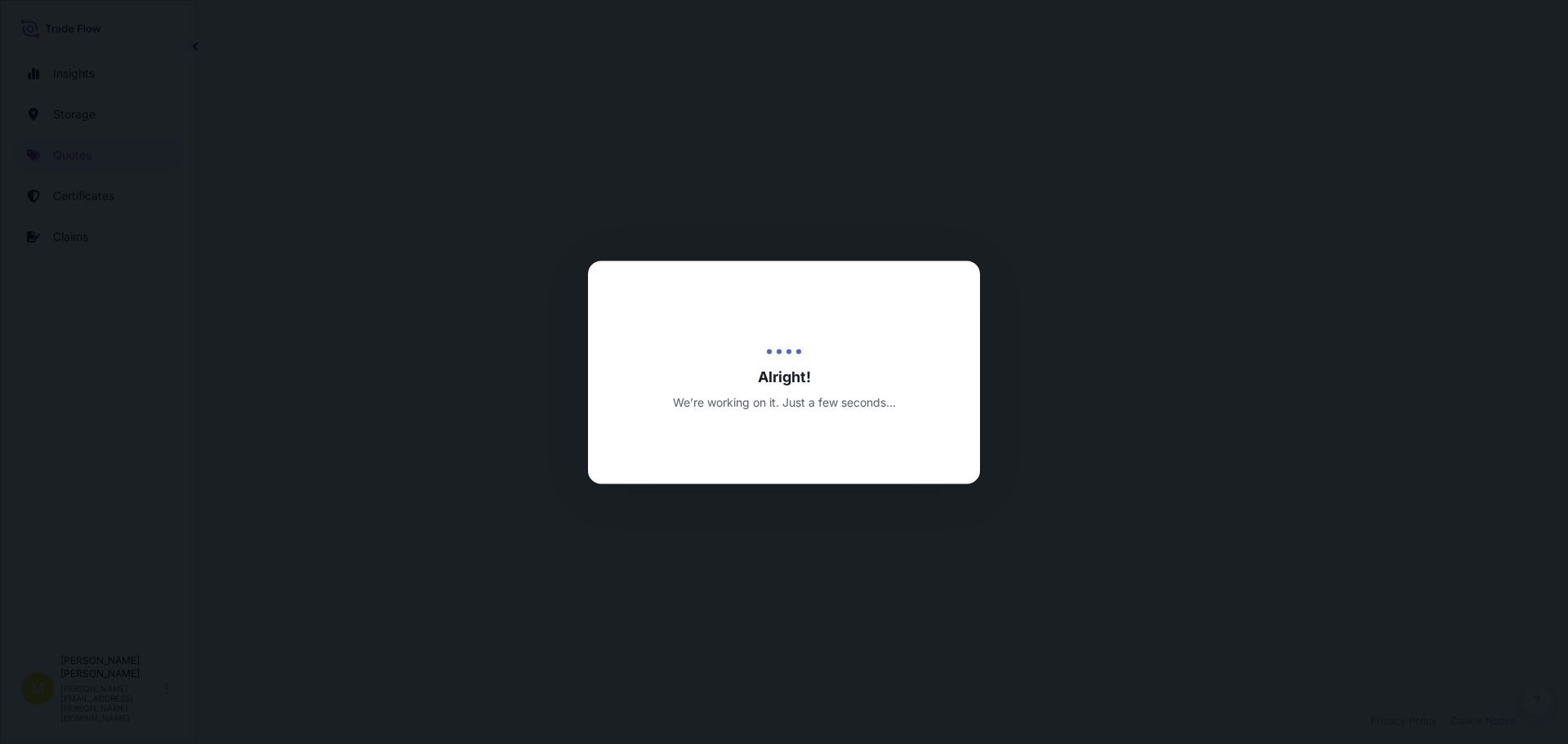
select select "Inland"
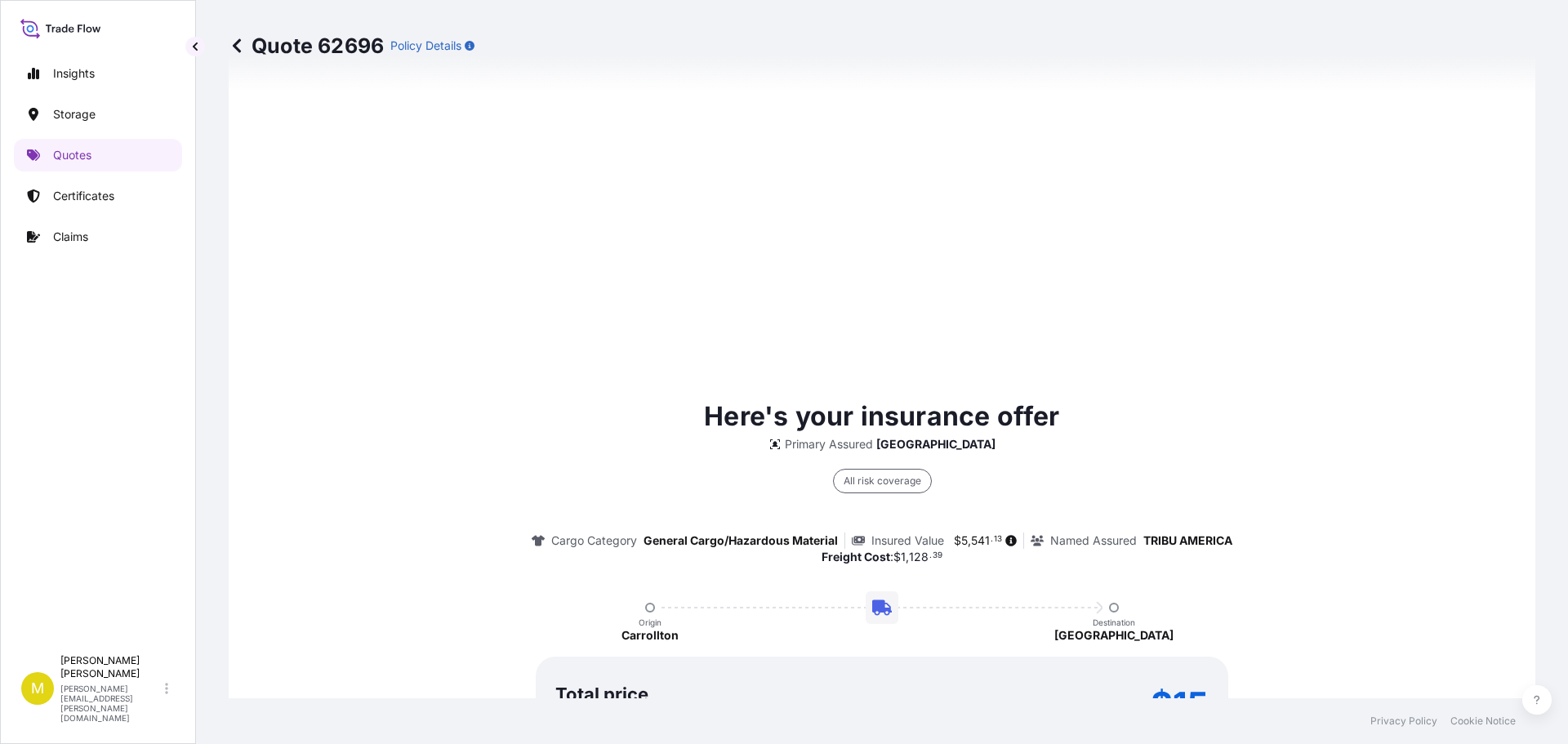
scroll to position [2351, 0]
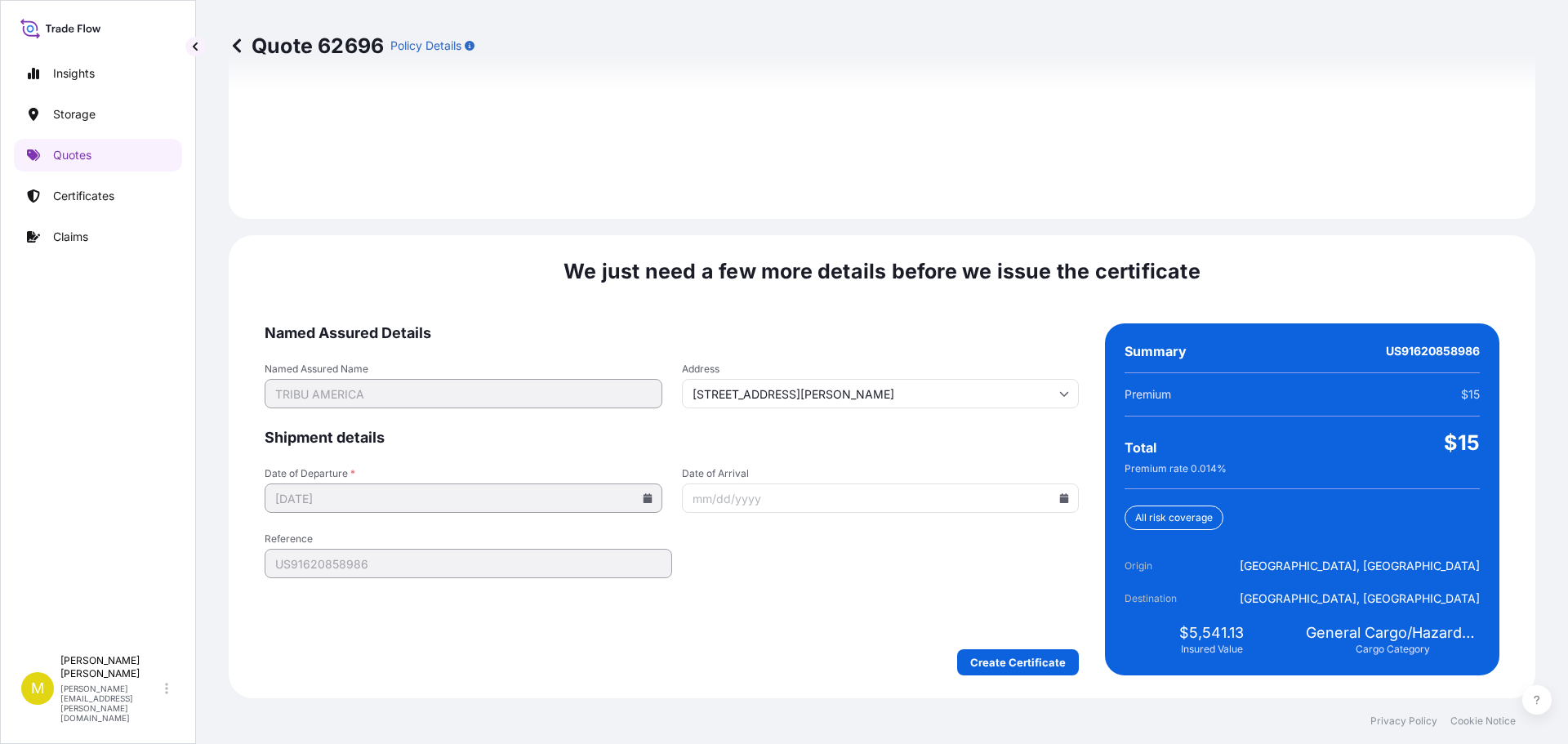
click at [1060, 499] on icon at bounding box center [1064, 498] width 9 height 9
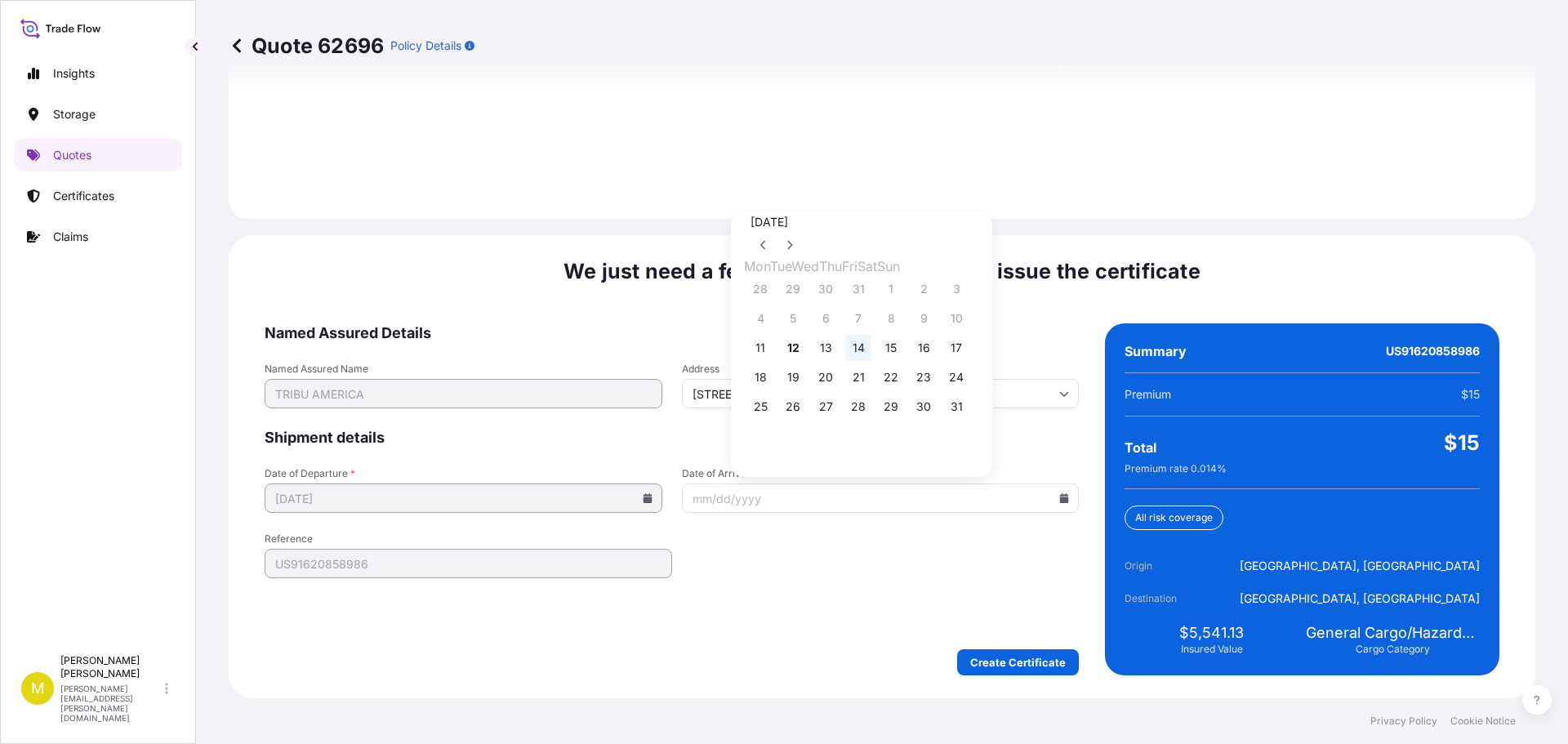
click at [871, 355] on button "14" at bounding box center [858, 348] width 26 height 26
type input "08/14/2025"
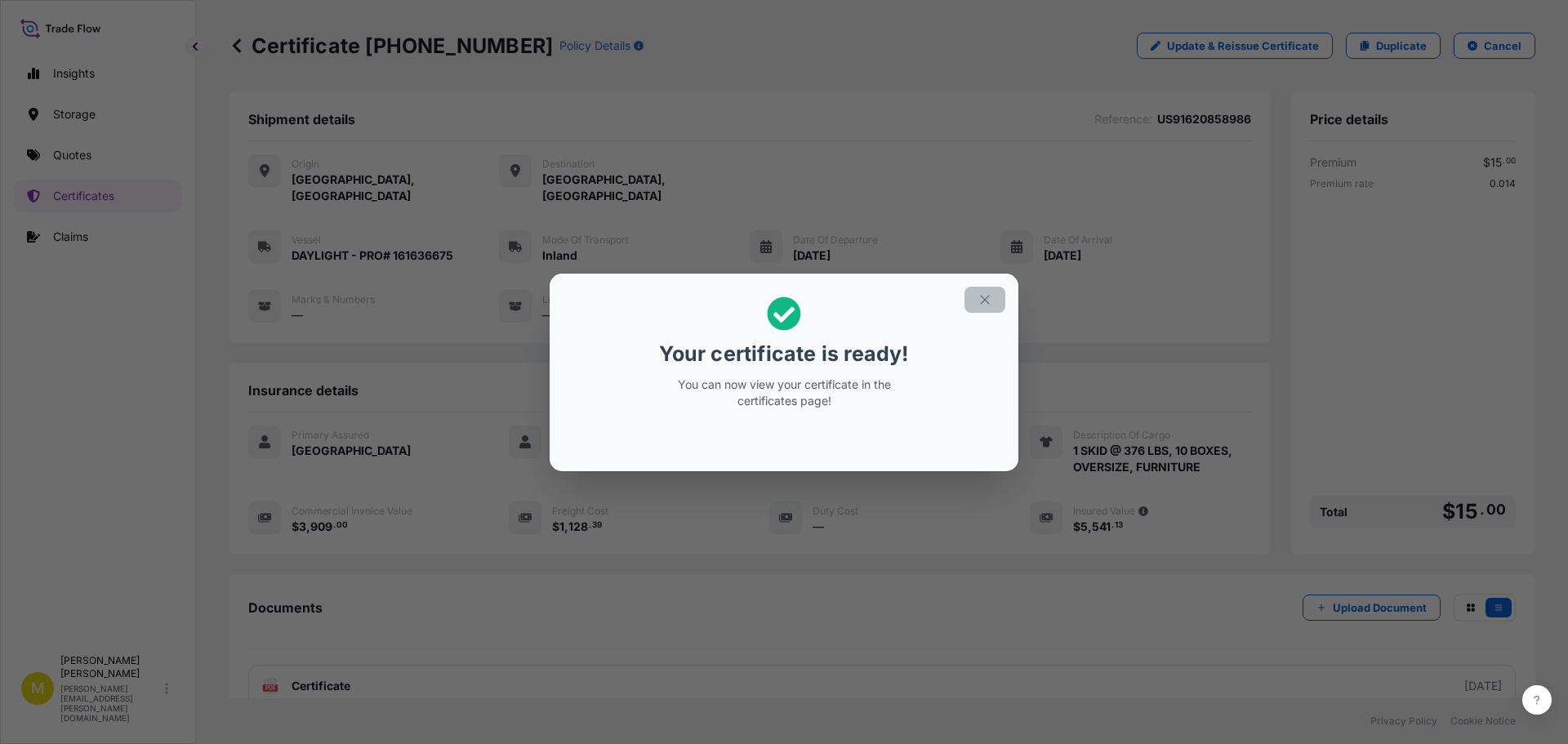
click at [983, 310] on button "button" at bounding box center [985, 299] width 41 height 26
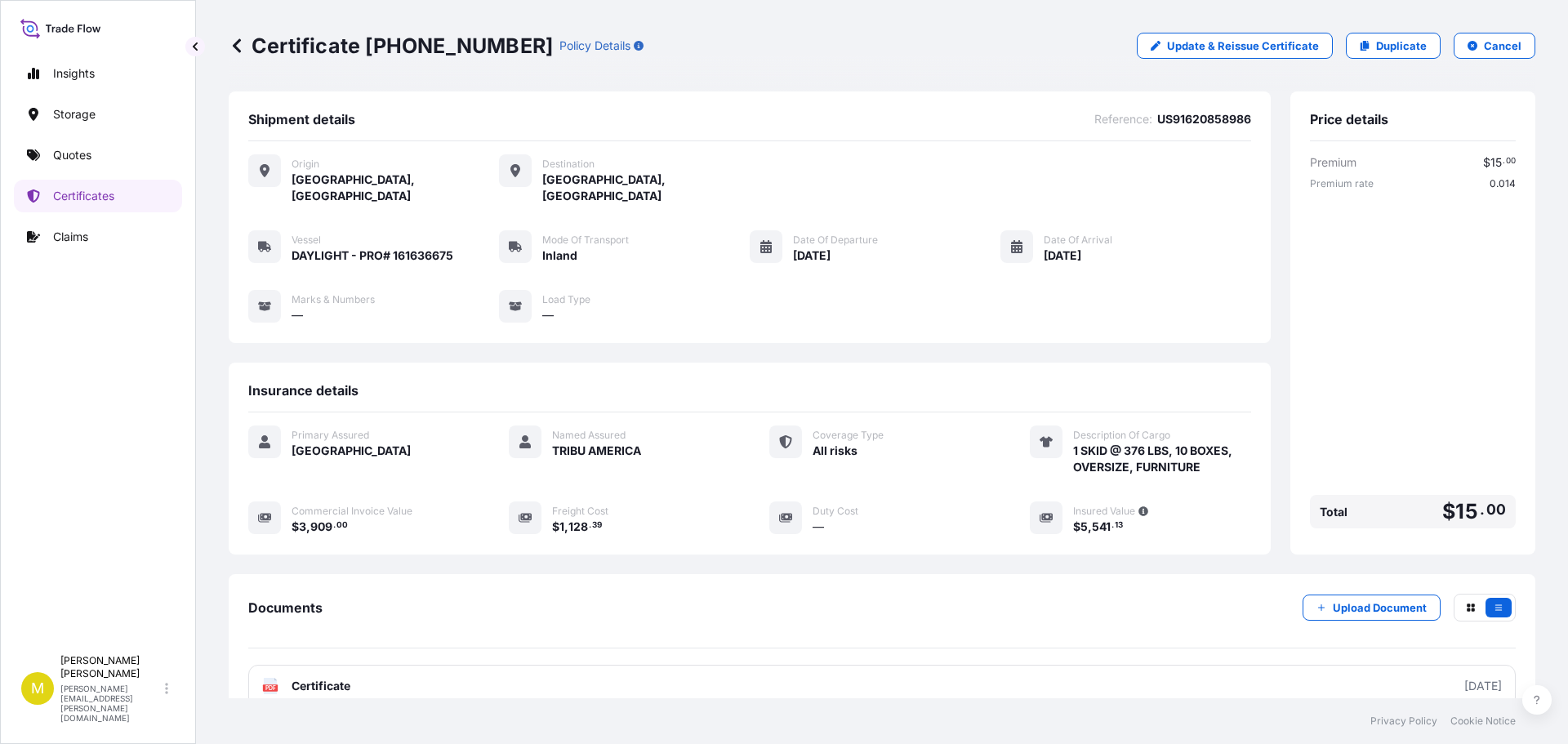
scroll to position [82, 0]
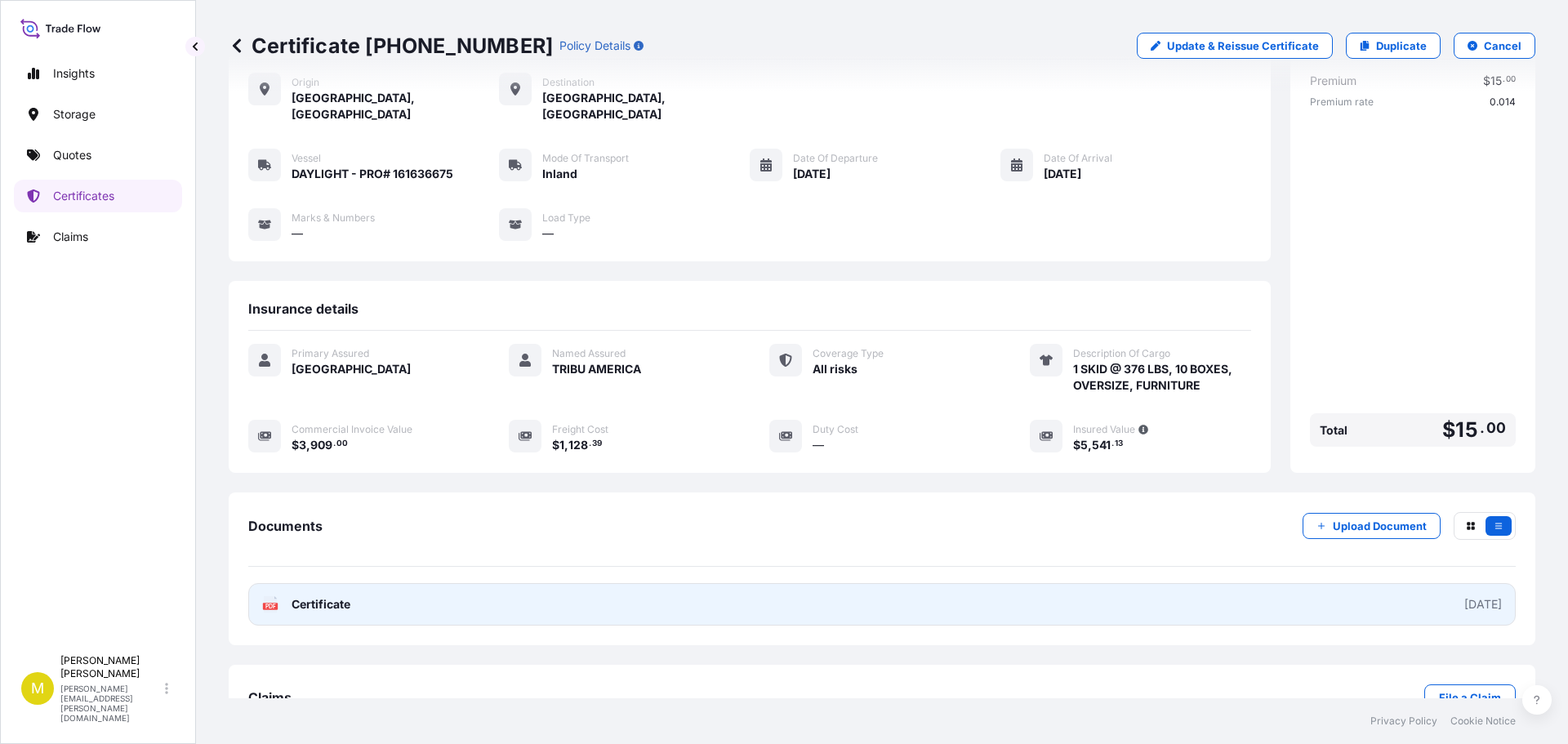
click at [333, 597] on span "Certificate" at bounding box center [320, 604] width 59 height 16
